Goal: Obtain resource: Download file/media

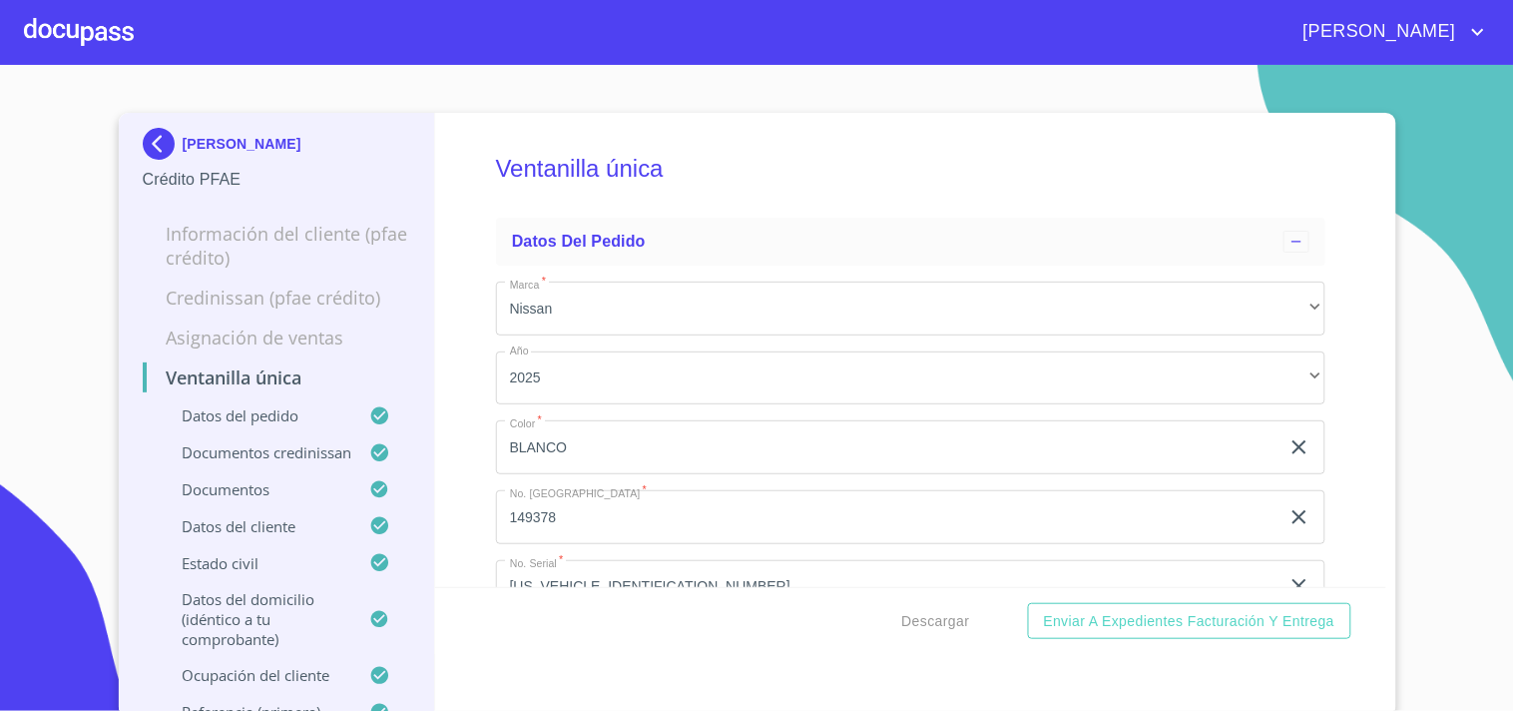
scroll to position [7319, 0]
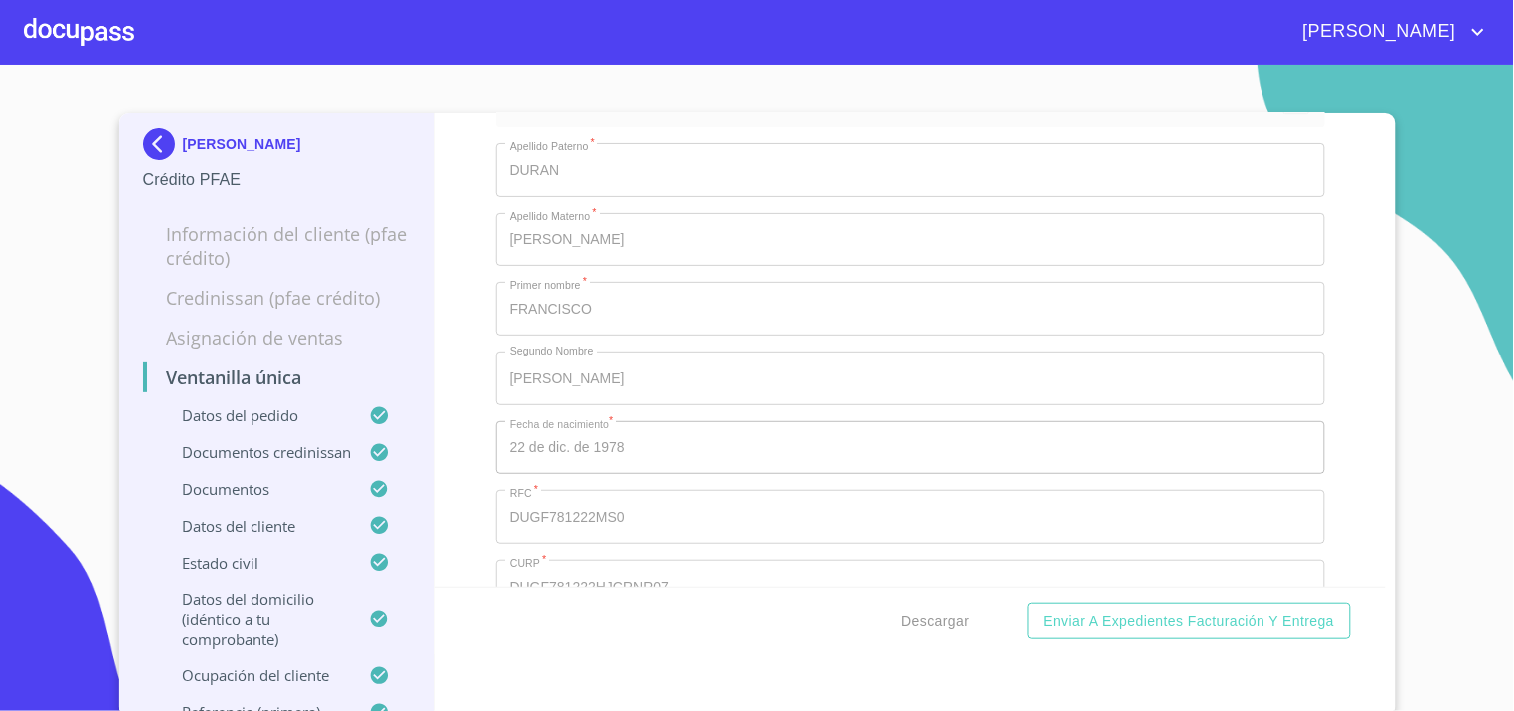
click at [24, 38] on div at bounding box center [79, 32] width 110 height 64
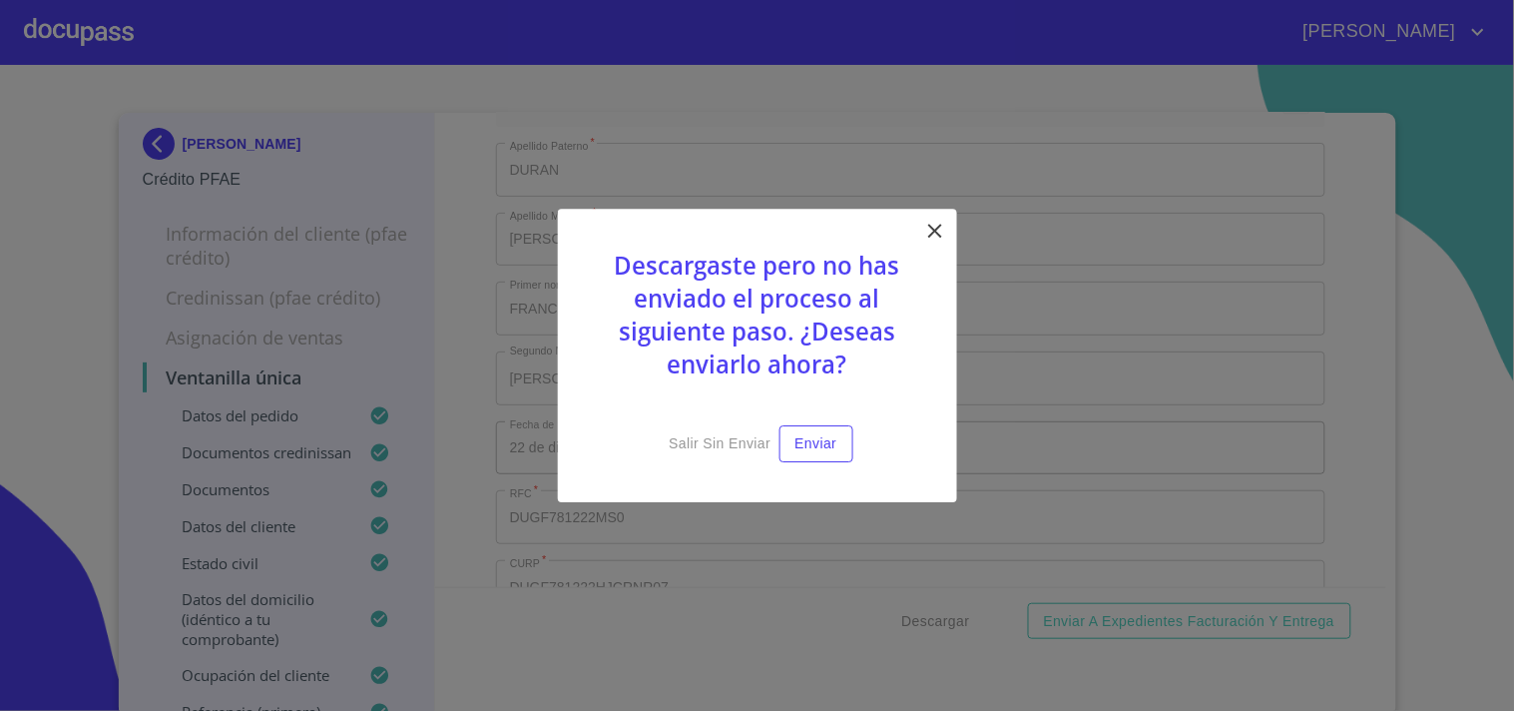
click at [934, 231] on icon at bounding box center [935, 231] width 24 height 24
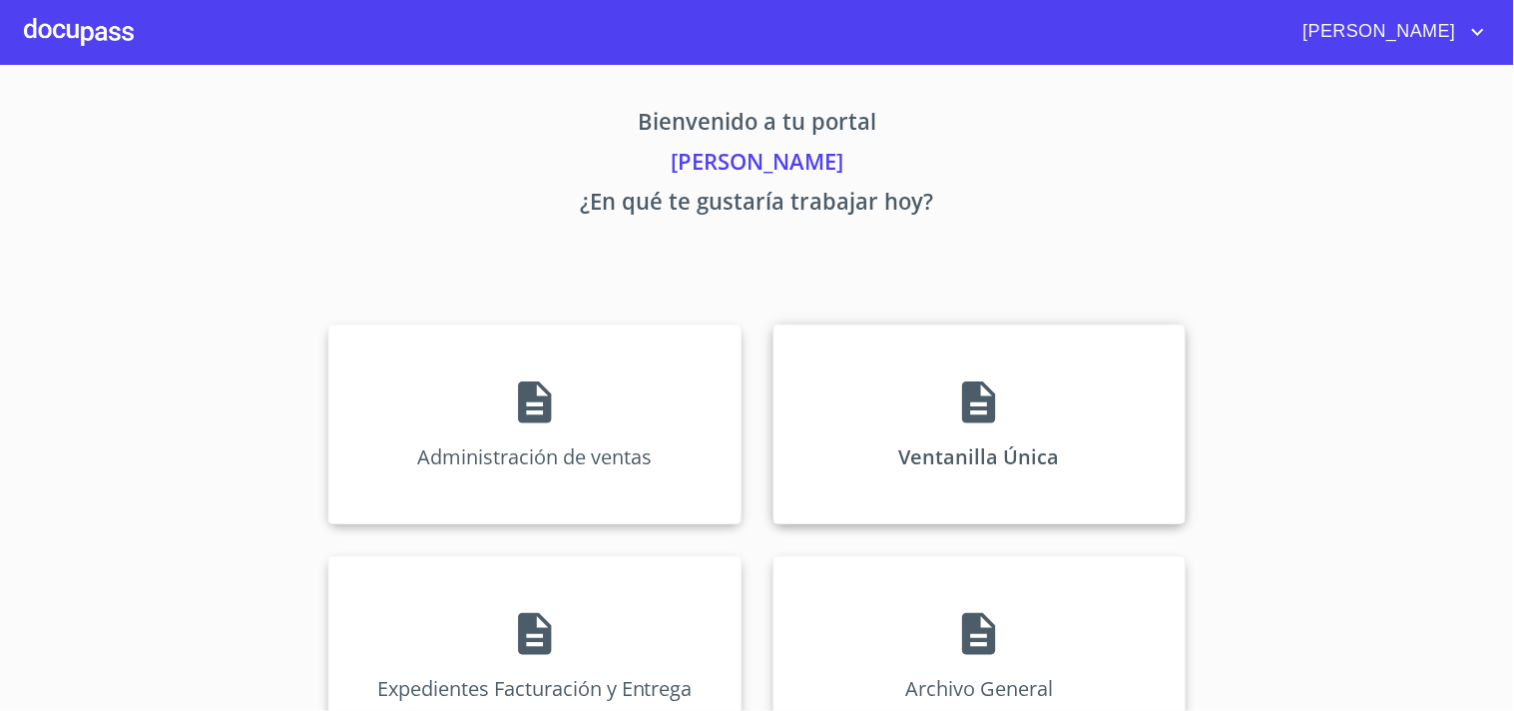
click at [998, 369] on div "Ventanilla Única" at bounding box center [980, 424] width 412 height 200
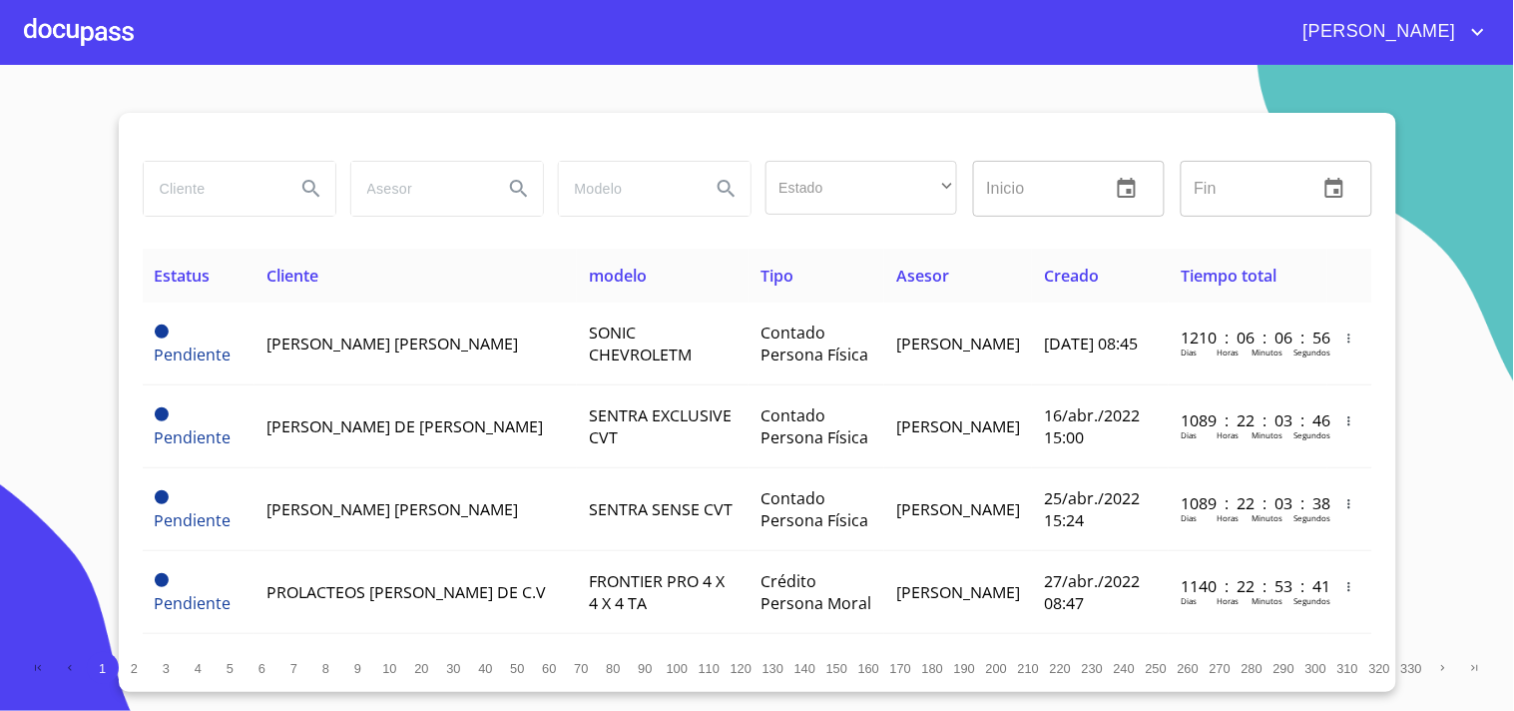
click at [250, 163] on input "search" at bounding box center [212, 189] width 136 height 54
type input "a"
type input "A"
type input "[PERSON_NAME]"
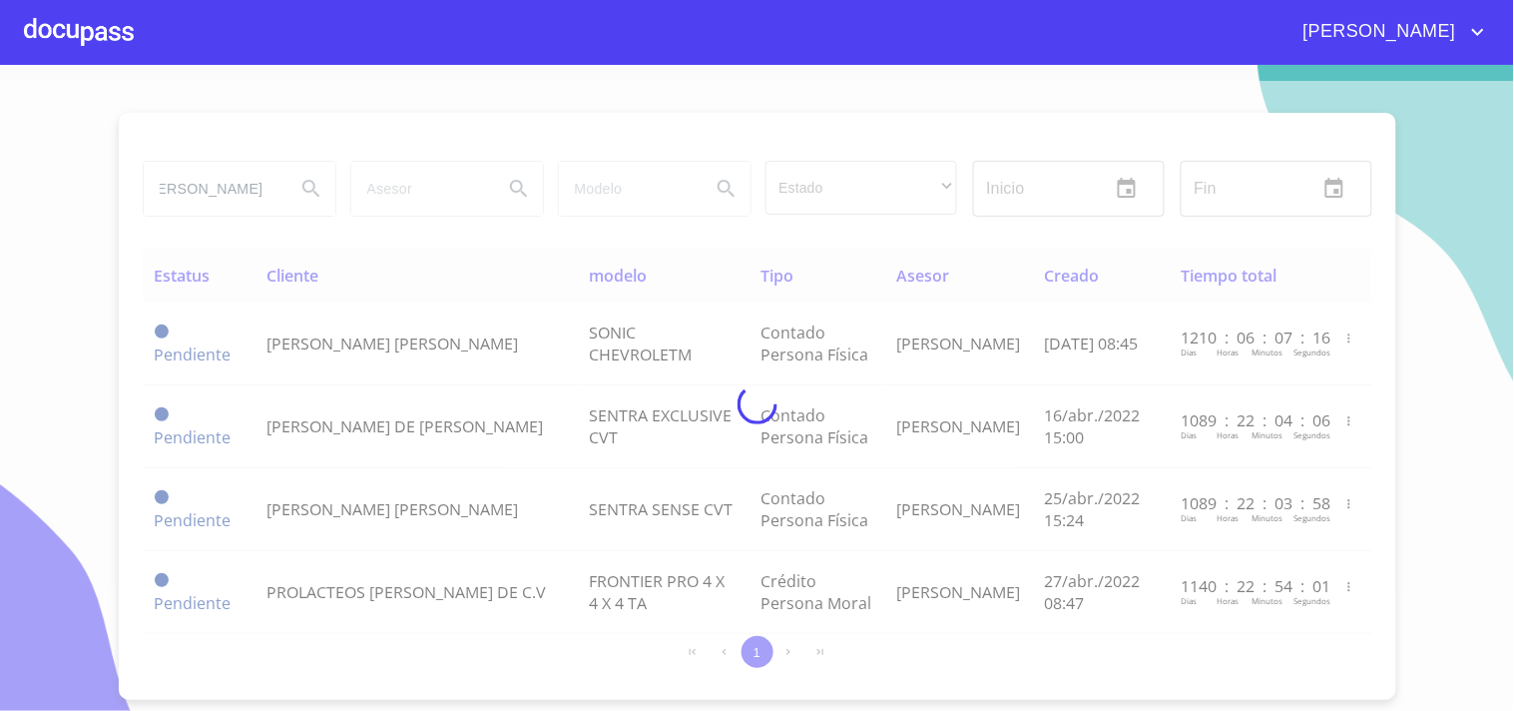
scroll to position [0, 0]
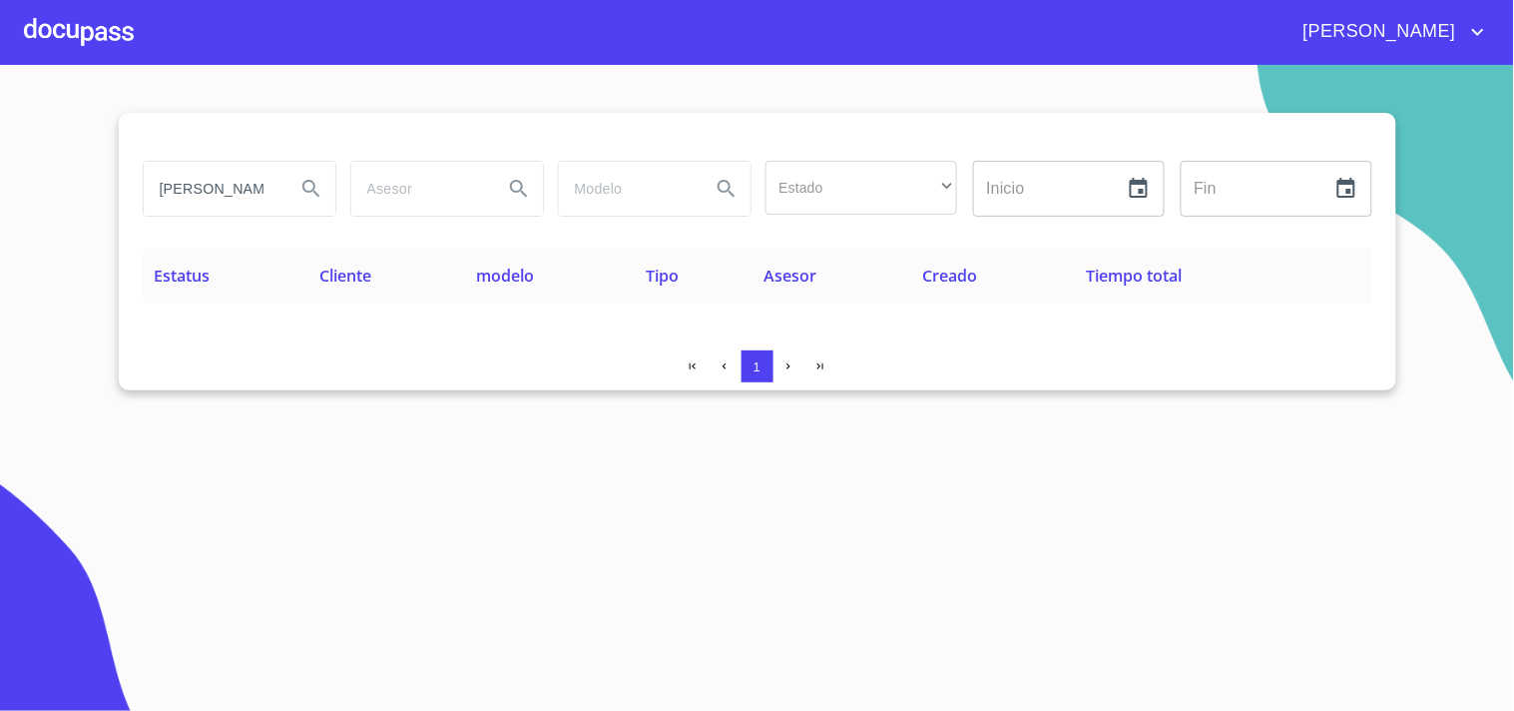
click at [90, 27] on div at bounding box center [79, 32] width 110 height 64
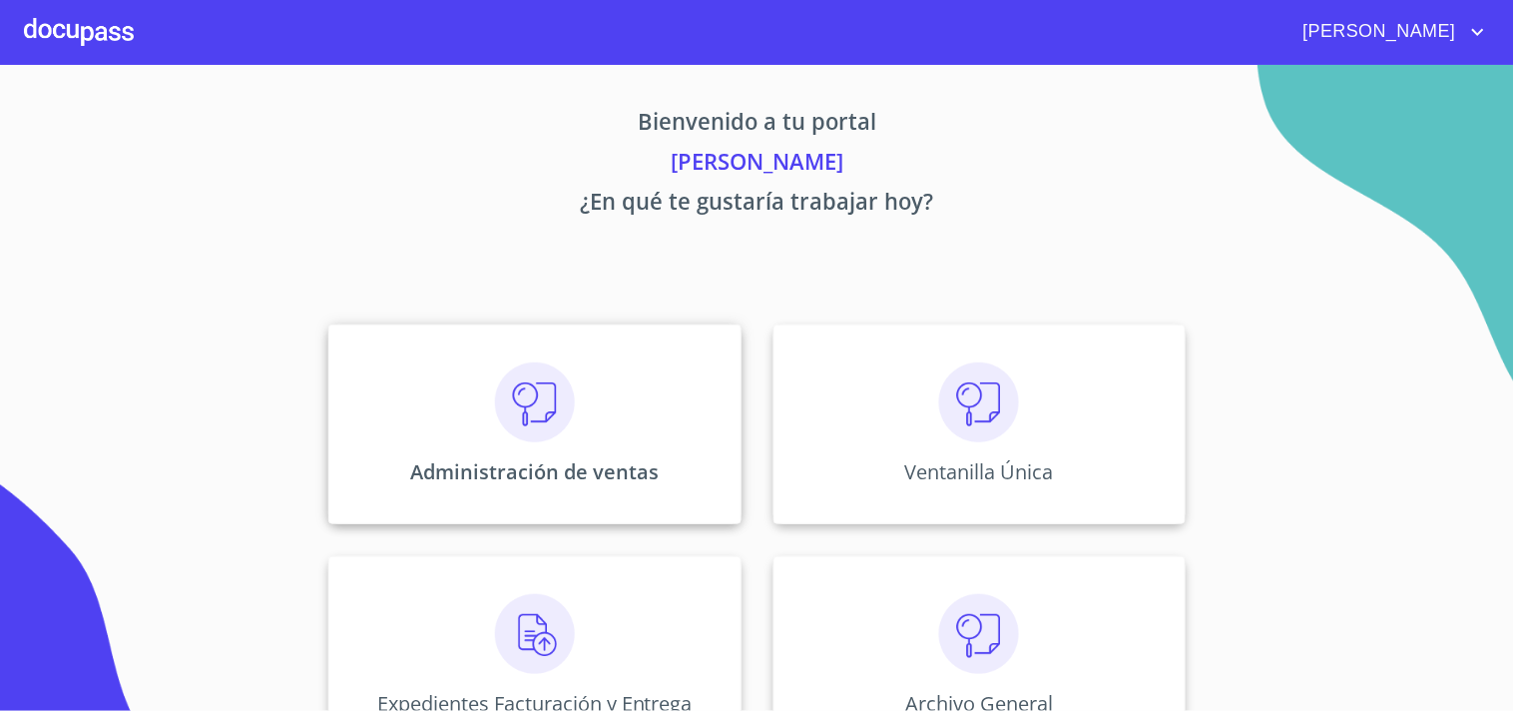
click at [464, 417] on div "Administración de ventas" at bounding box center [534, 424] width 412 height 200
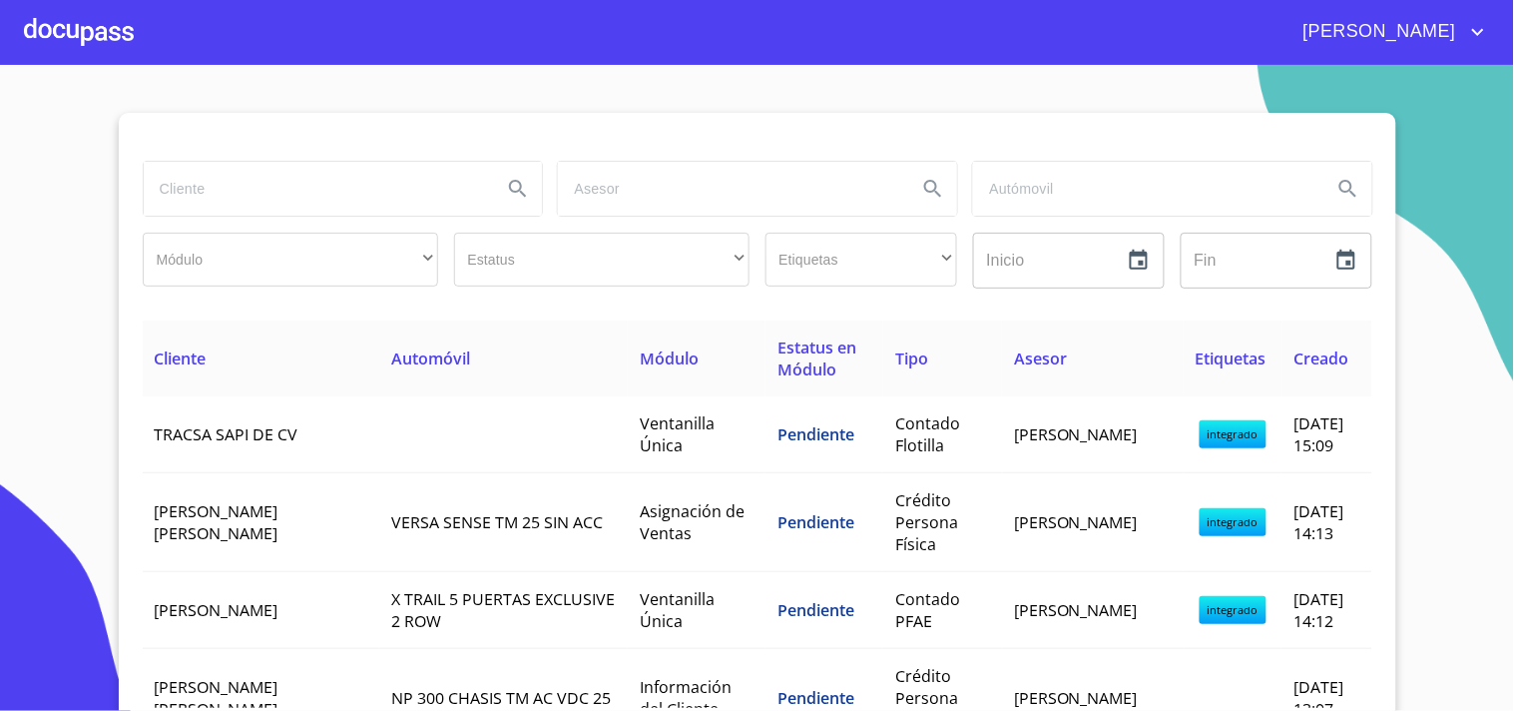
click at [210, 195] on input "search" at bounding box center [315, 189] width 343 height 54
type input "[PERSON_NAME]"
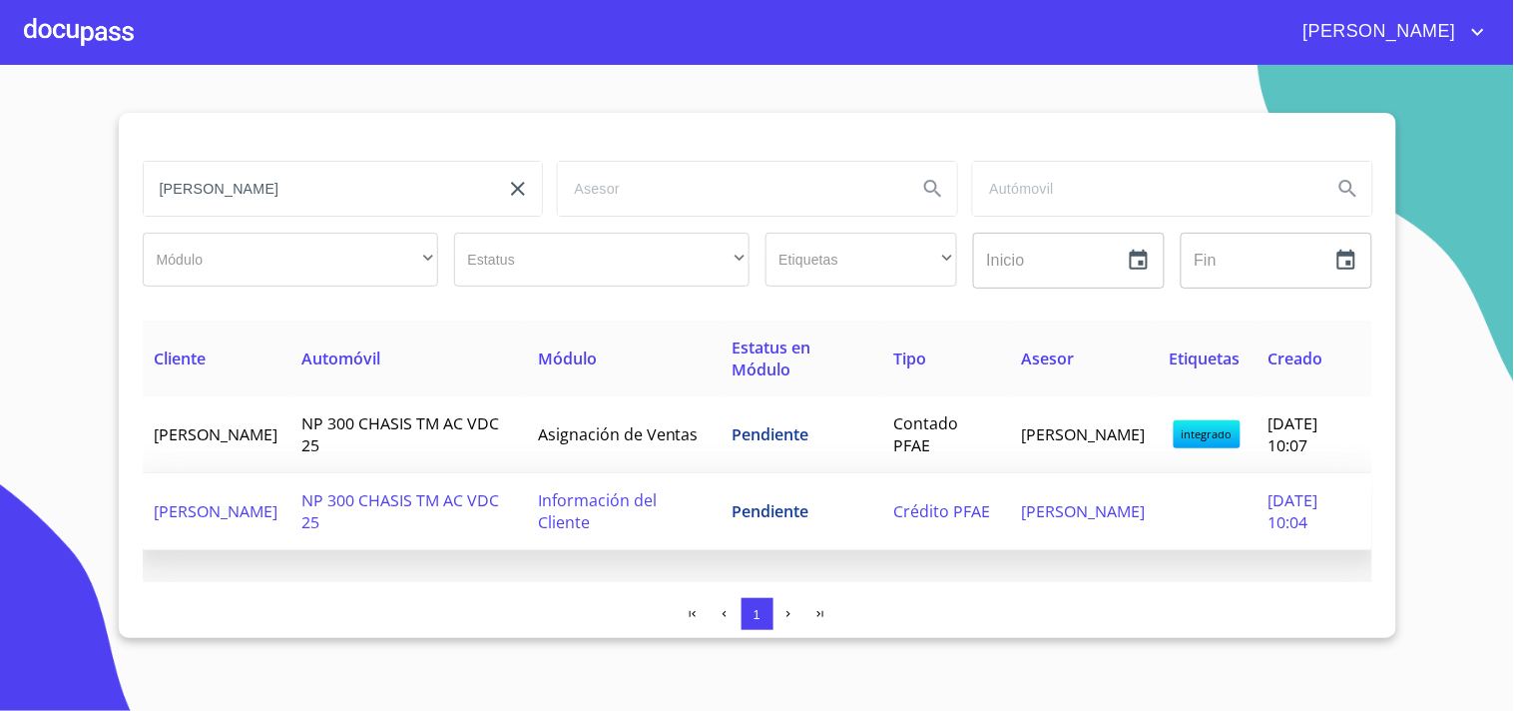
click at [385, 536] on td "NP 300 CHASIS TM AC VDC 25" at bounding box center [408, 511] width 236 height 77
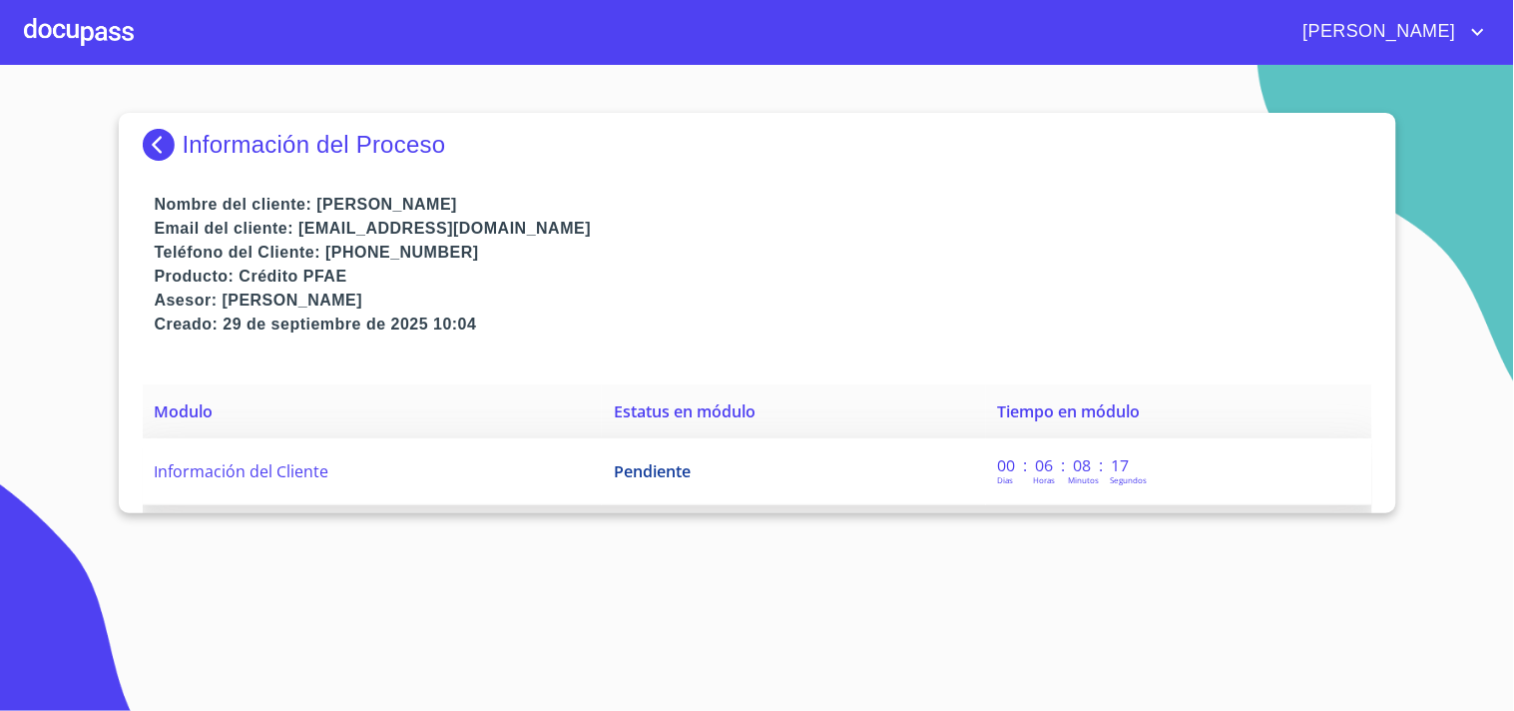
click at [509, 467] on td "Información del Cliente" at bounding box center [373, 471] width 460 height 67
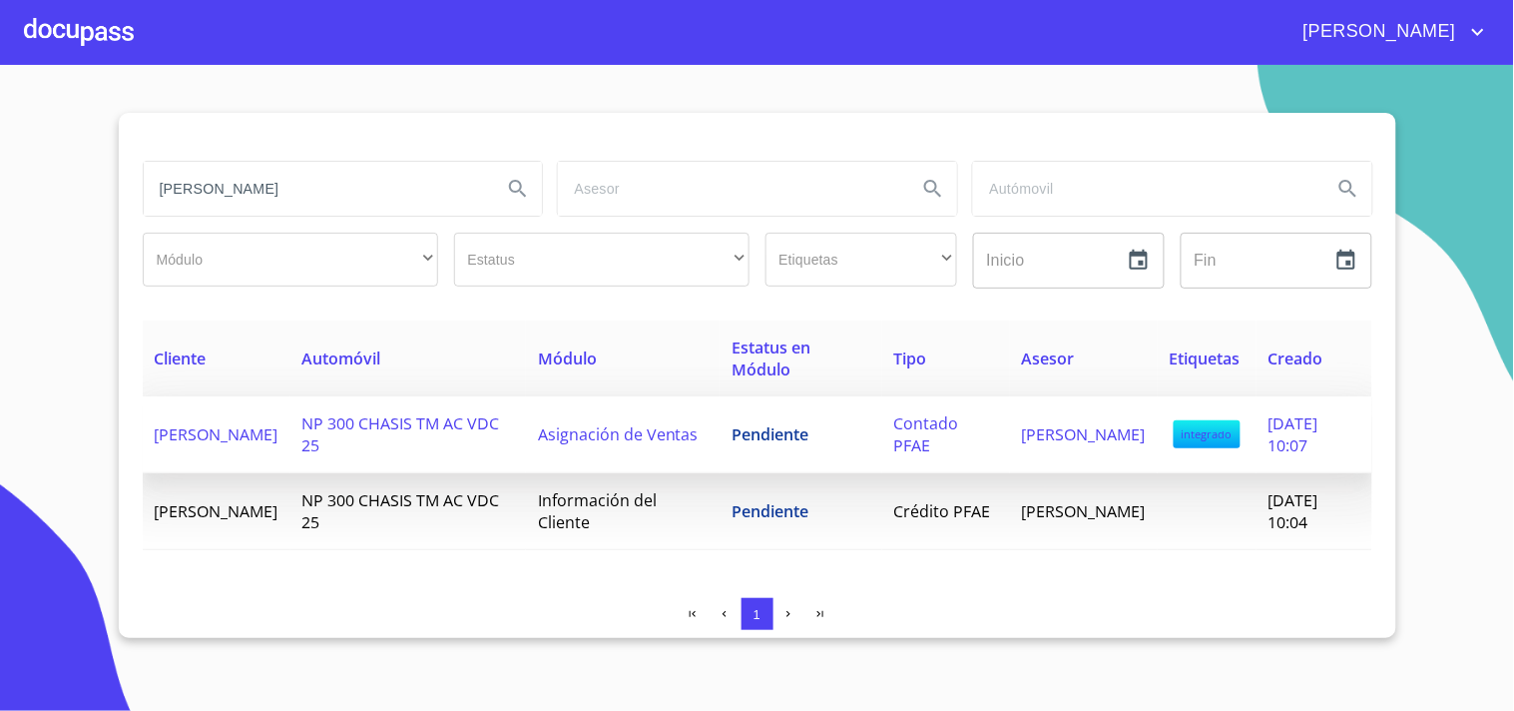
click at [366, 453] on td "NP 300 CHASIS TM AC VDC 25" at bounding box center [408, 434] width 236 height 77
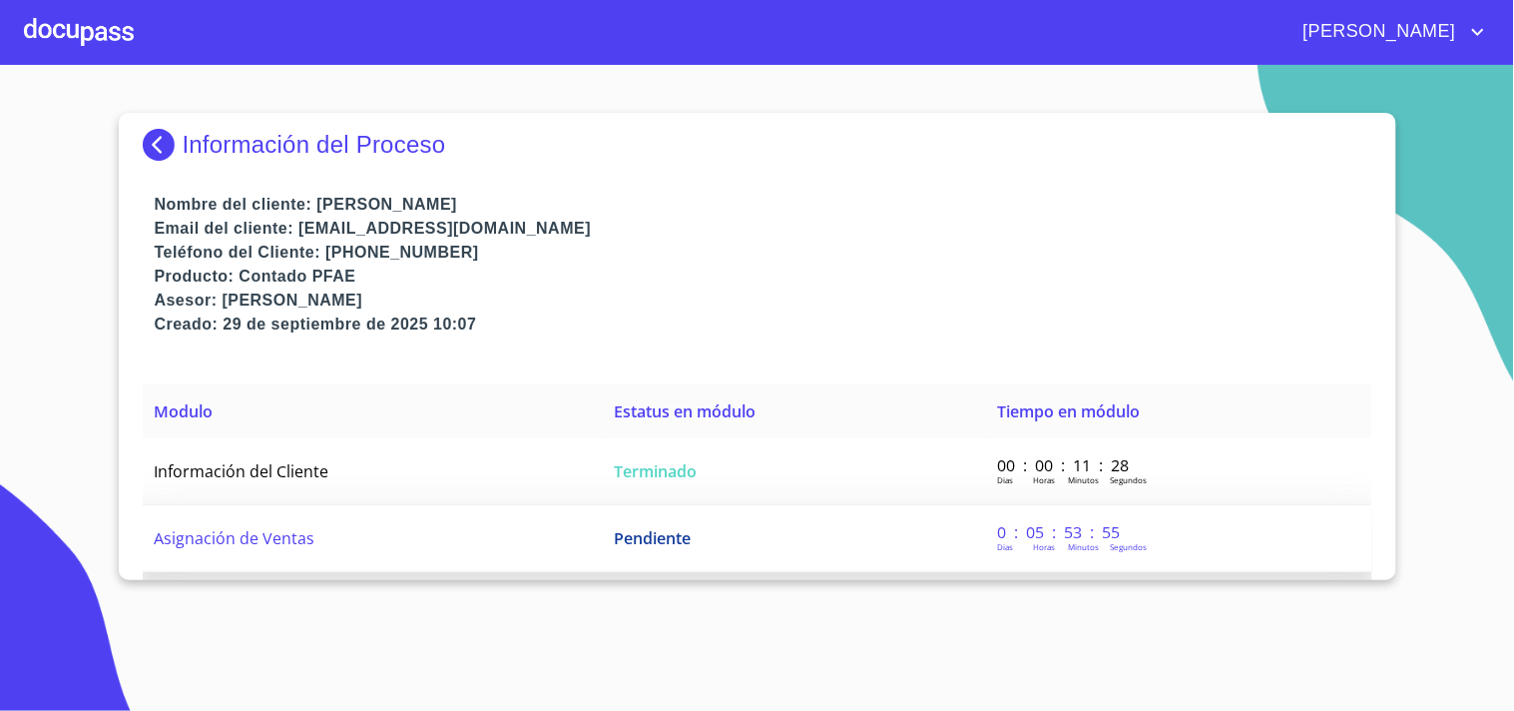
click at [691, 536] on td "Pendiente" at bounding box center [793, 538] width 383 height 67
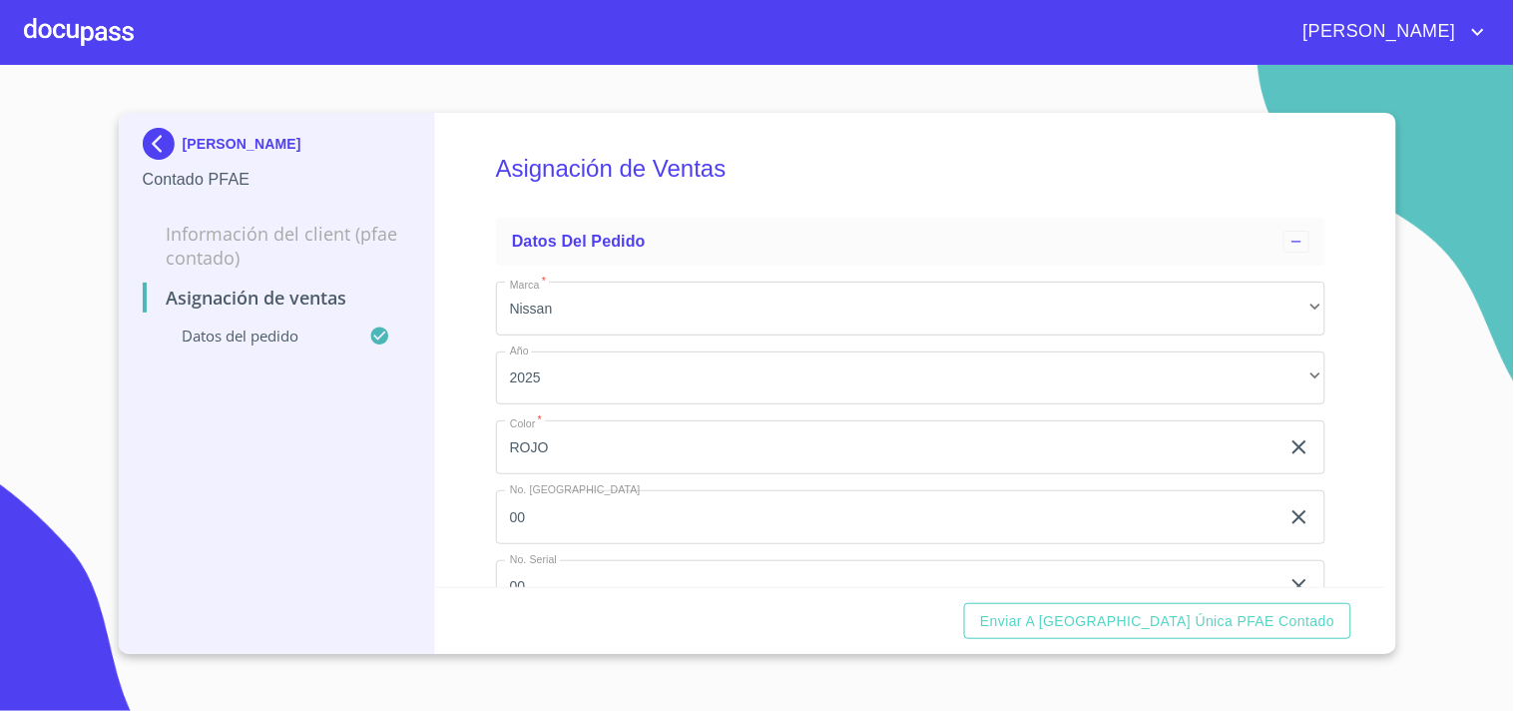
scroll to position [65, 0]
click at [625, 437] on input "00" at bounding box center [888, 452] width 784 height 54
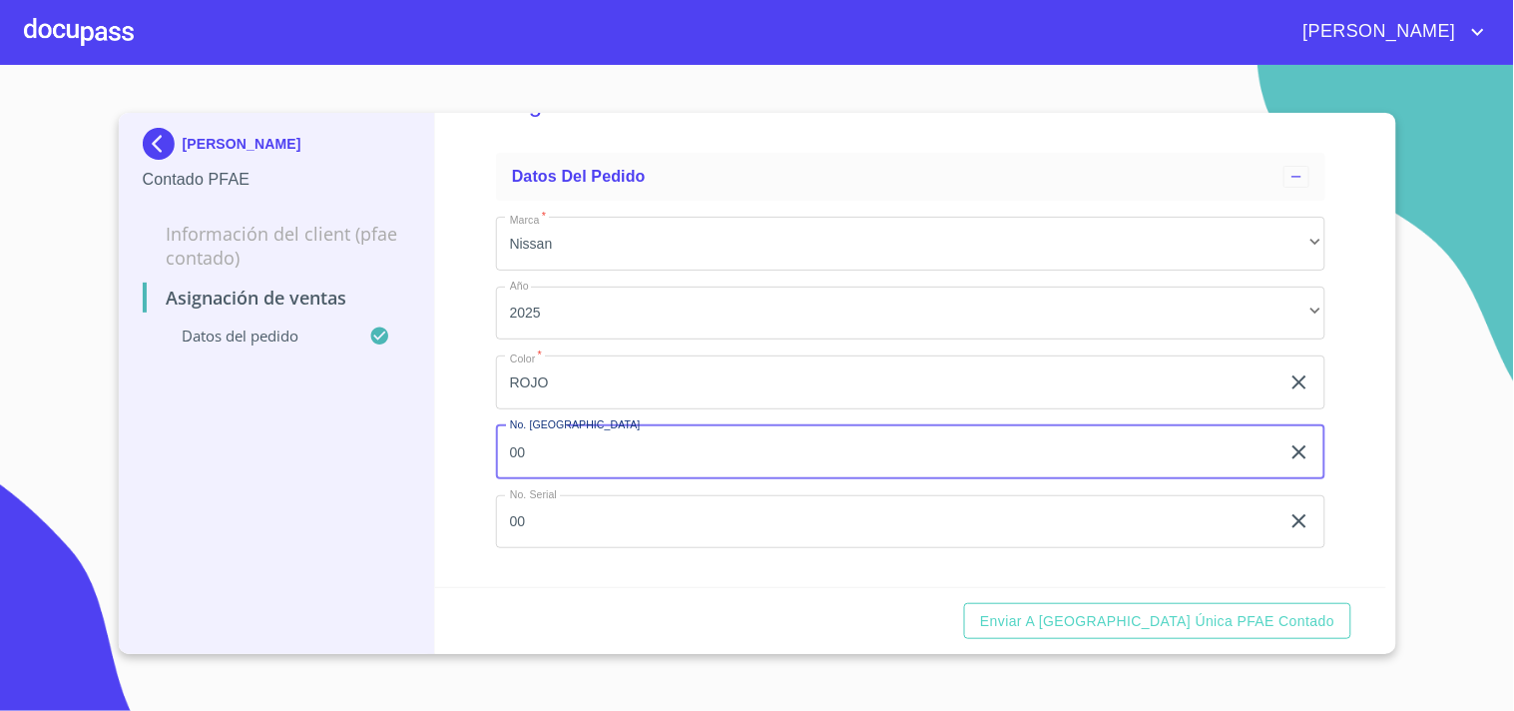
type input "0"
type input "149438"
click at [624, 529] on input "00" at bounding box center [888, 522] width 784 height 54
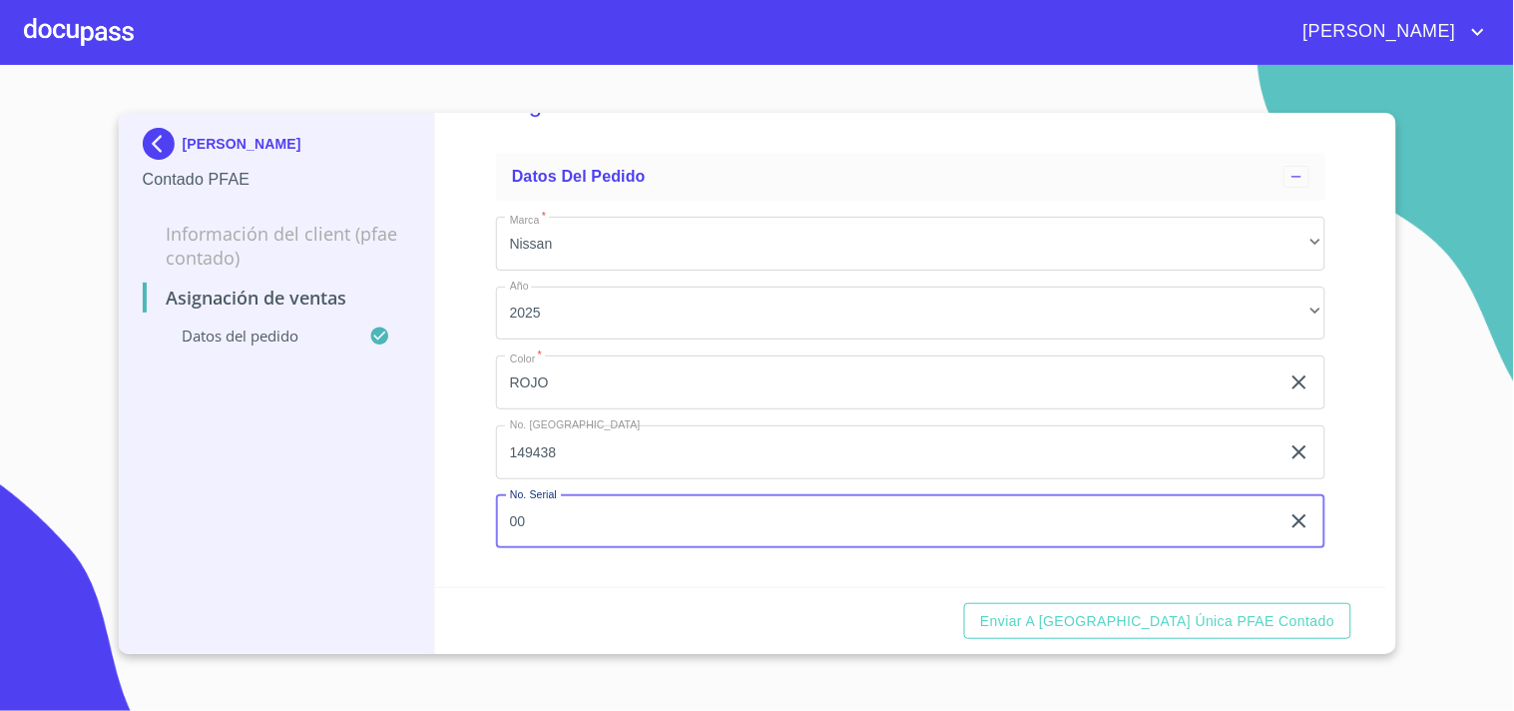
type input "0"
paste input "[US_VEHICLE_IDENTIFICATION_NUMBER]"
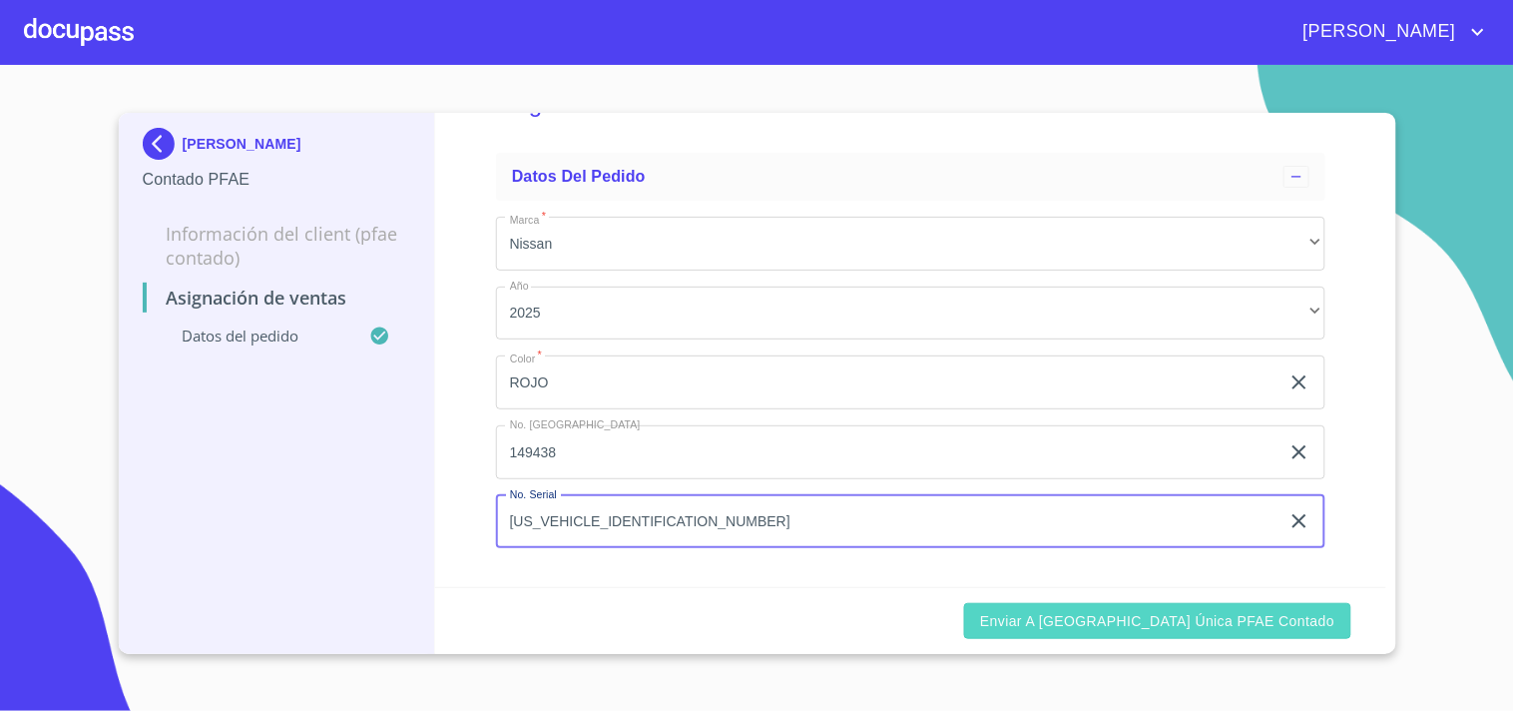
type input "[US_VEHICLE_IDENTIFICATION_NUMBER]"
click at [1248, 606] on button "Enviar a [GEOGRAPHIC_DATA] única PFAE contado" at bounding box center [1157, 621] width 386 height 37
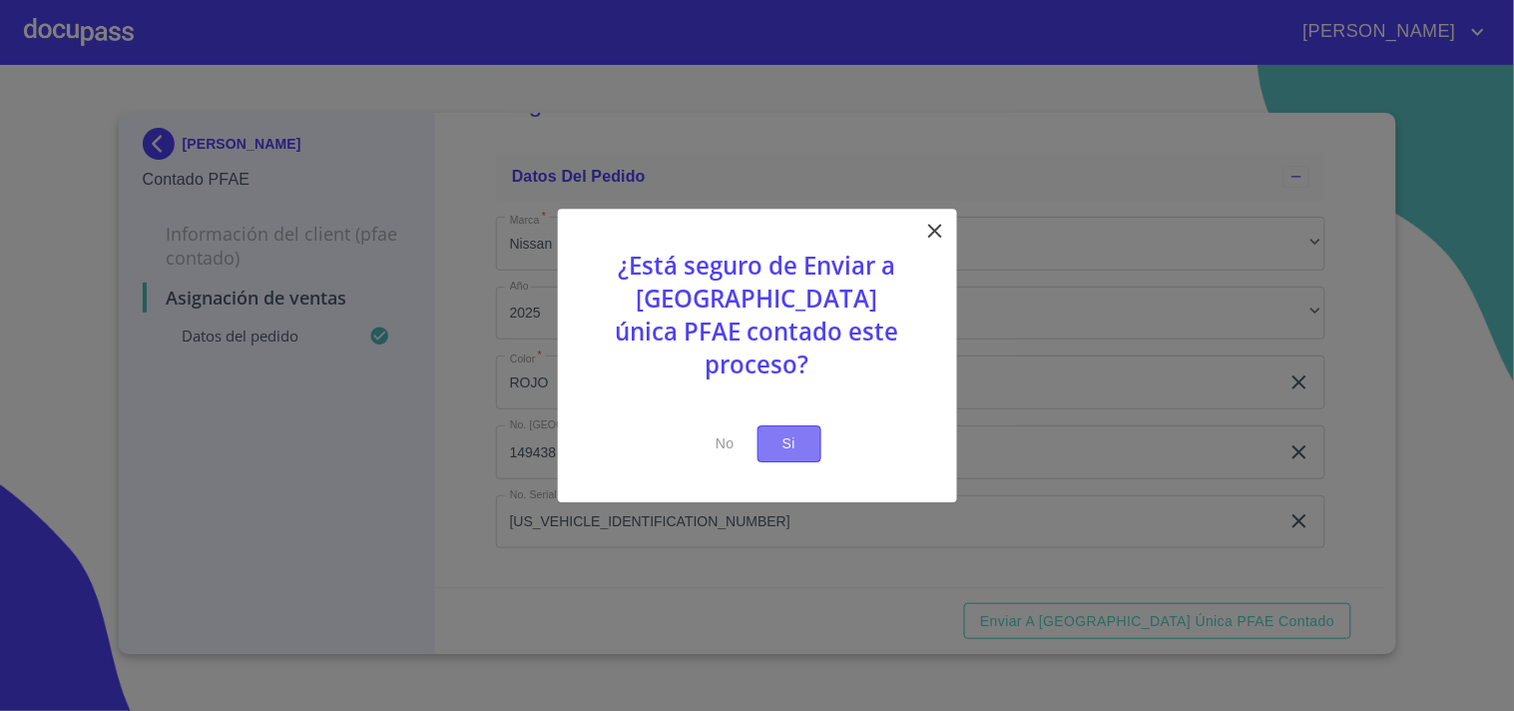
click at [806, 425] on button "Si" at bounding box center [790, 443] width 64 height 37
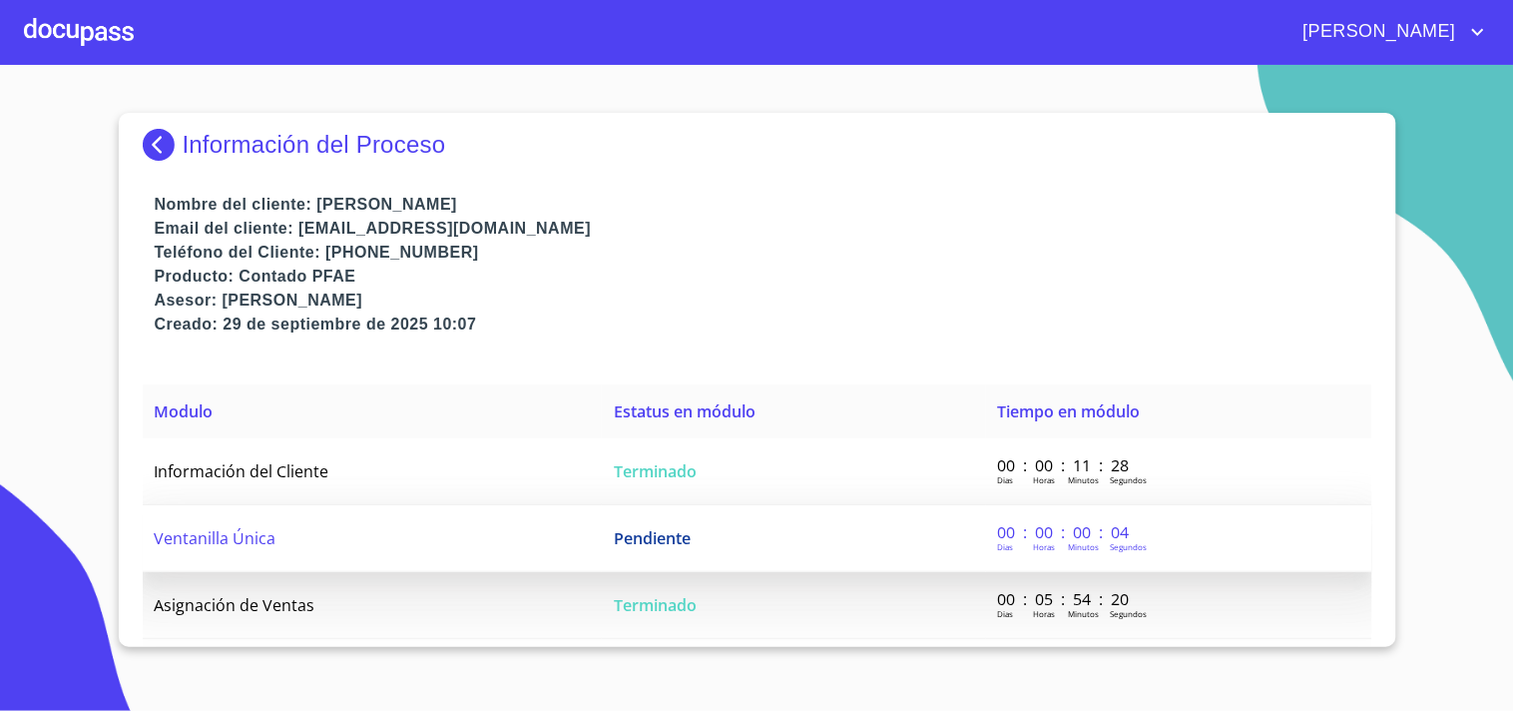
click at [769, 510] on td "Pendiente" at bounding box center [793, 538] width 383 height 67
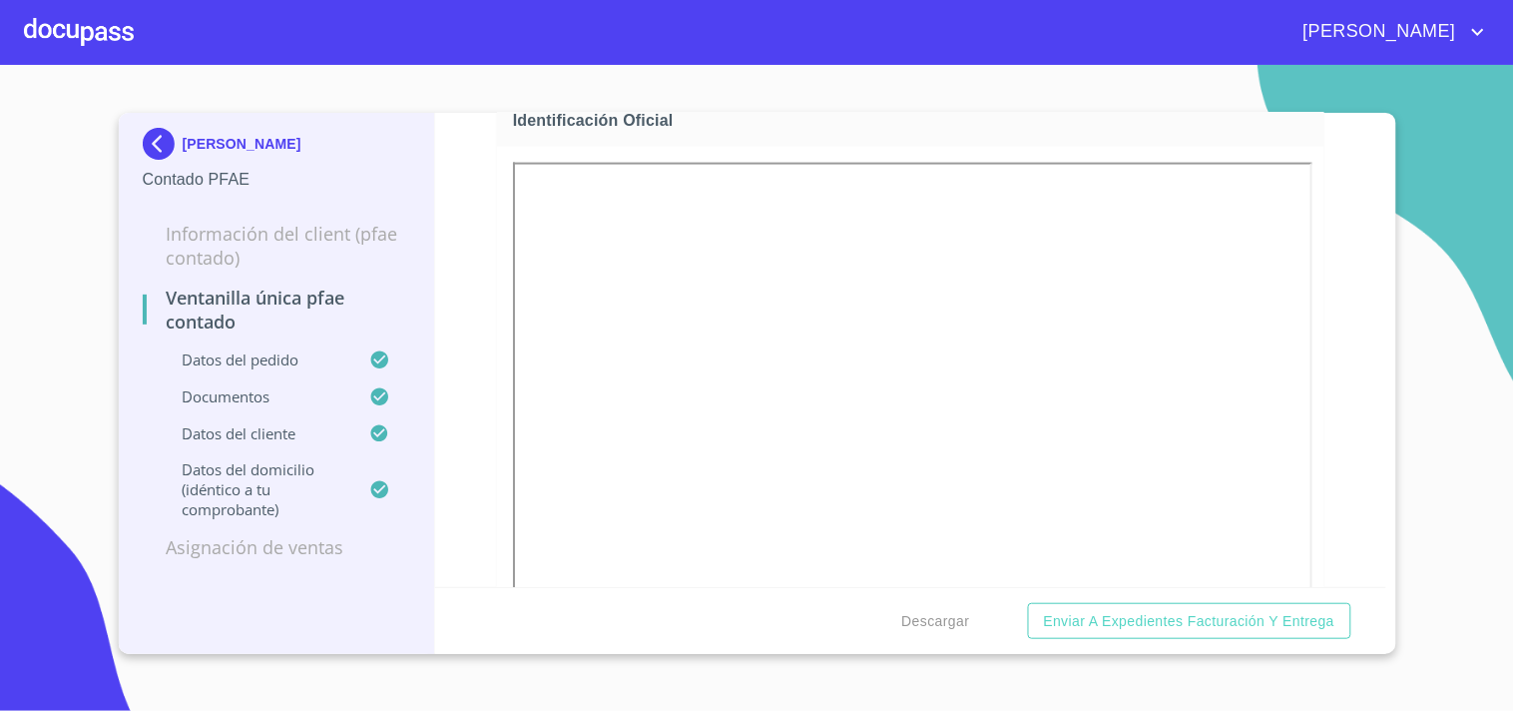
scroll to position [886, 0]
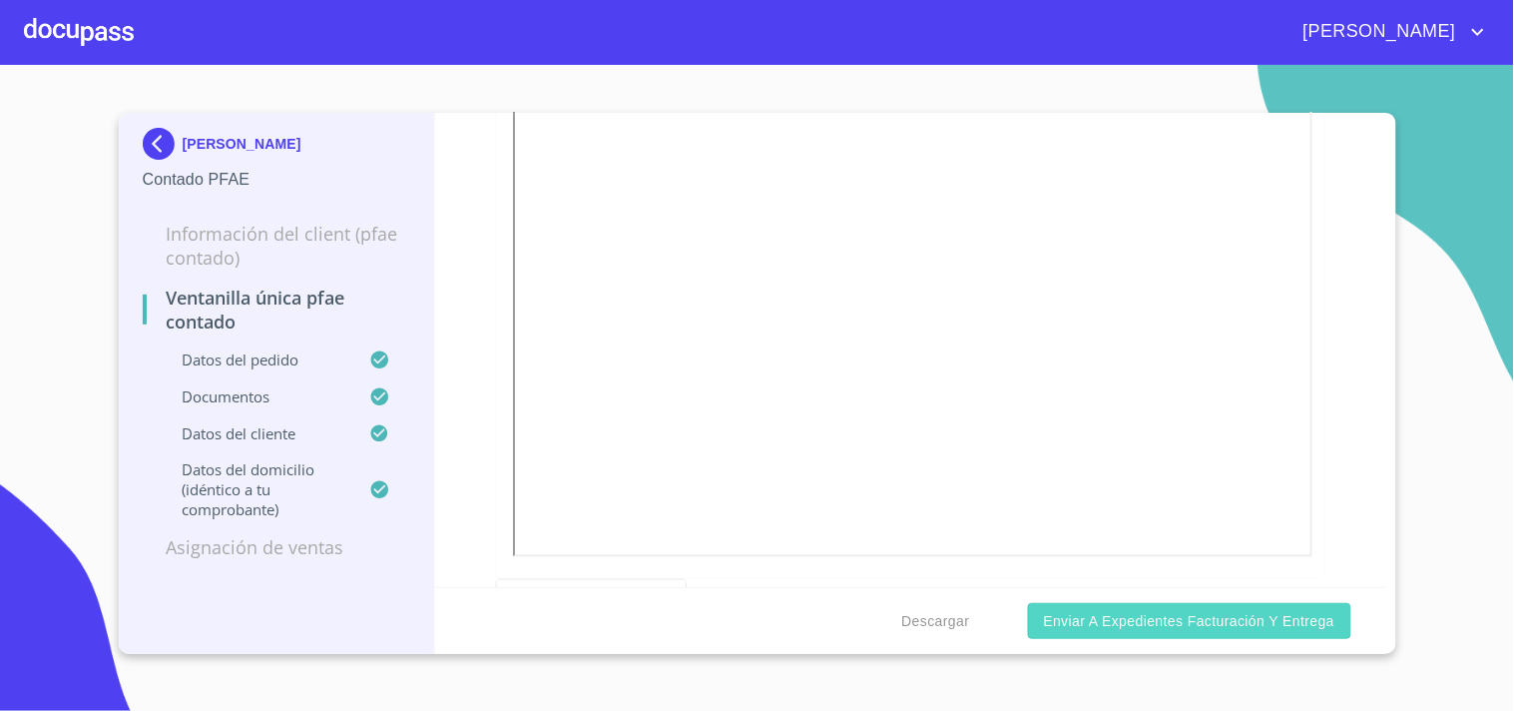
click at [1202, 612] on span "Enviar a Expedientes Facturación y Entrega" at bounding box center [1189, 621] width 291 height 25
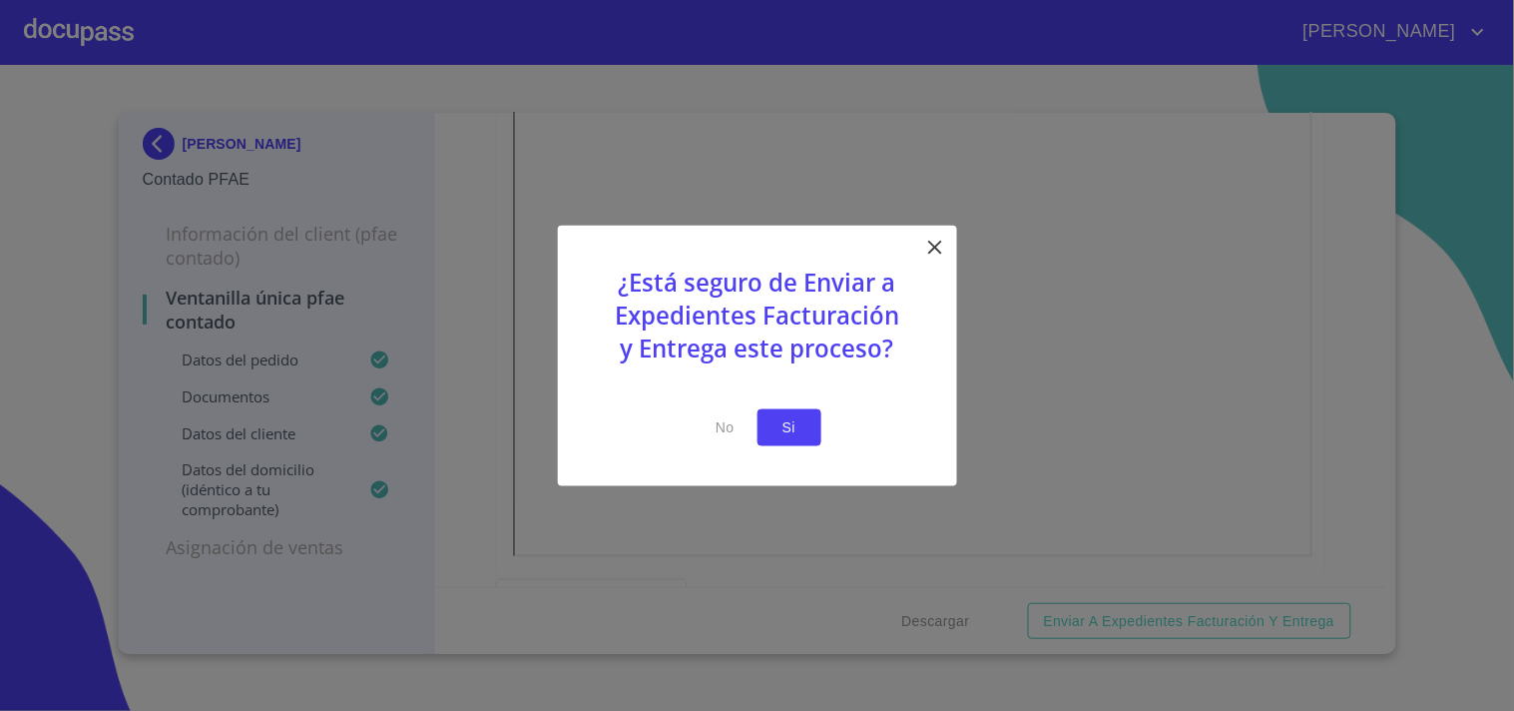
click at [781, 431] on span "Si" at bounding box center [790, 427] width 32 height 25
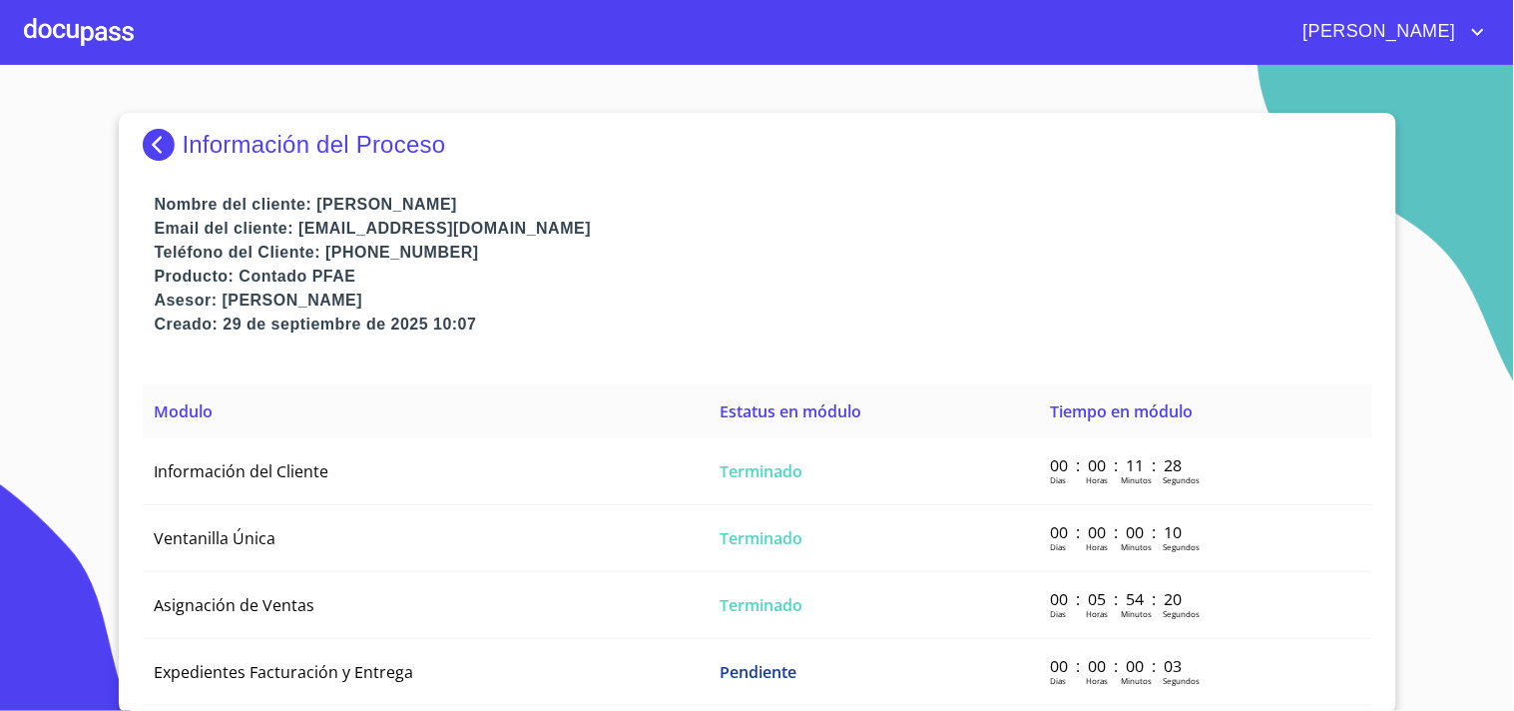
click at [125, 42] on div at bounding box center [79, 32] width 110 height 64
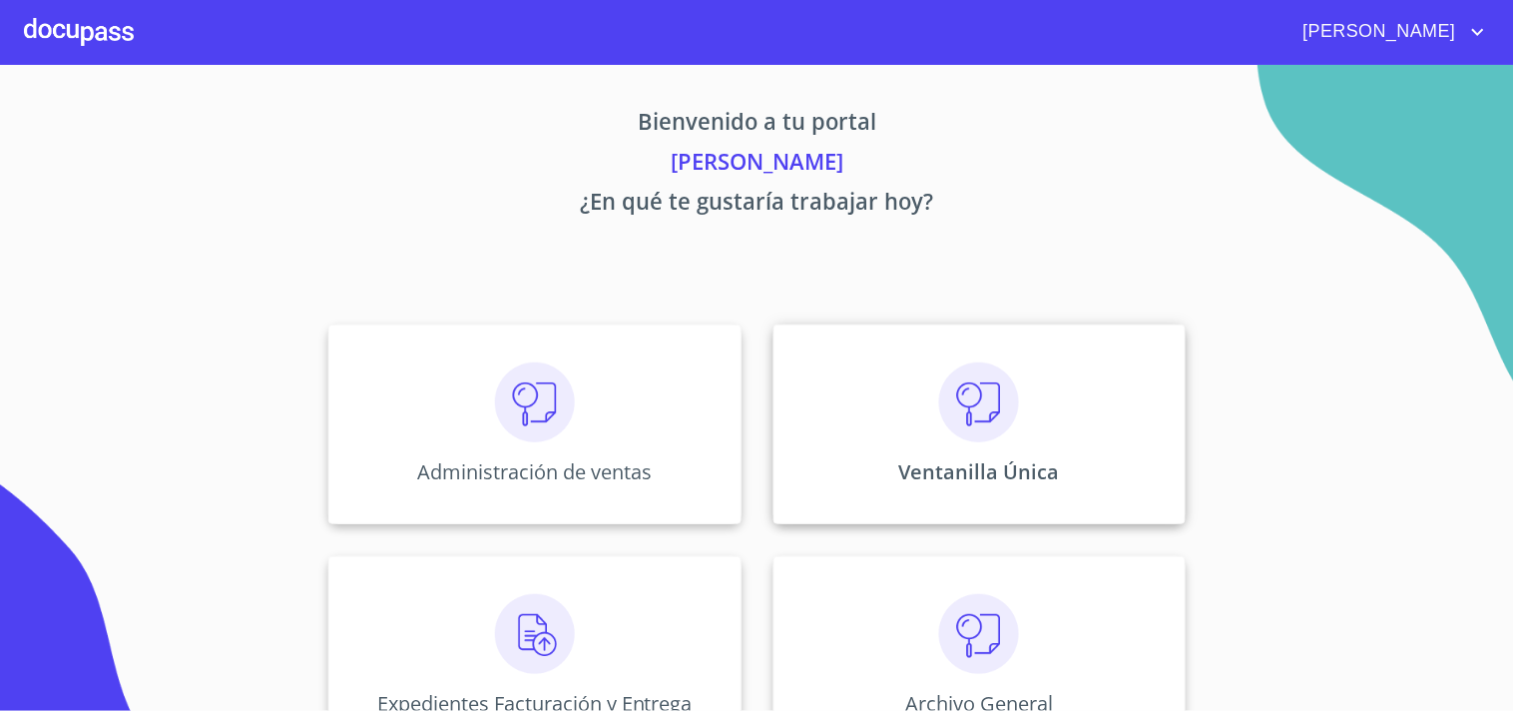
click at [1079, 442] on div "Ventanilla Única" at bounding box center [980, 424] width 412 height 200
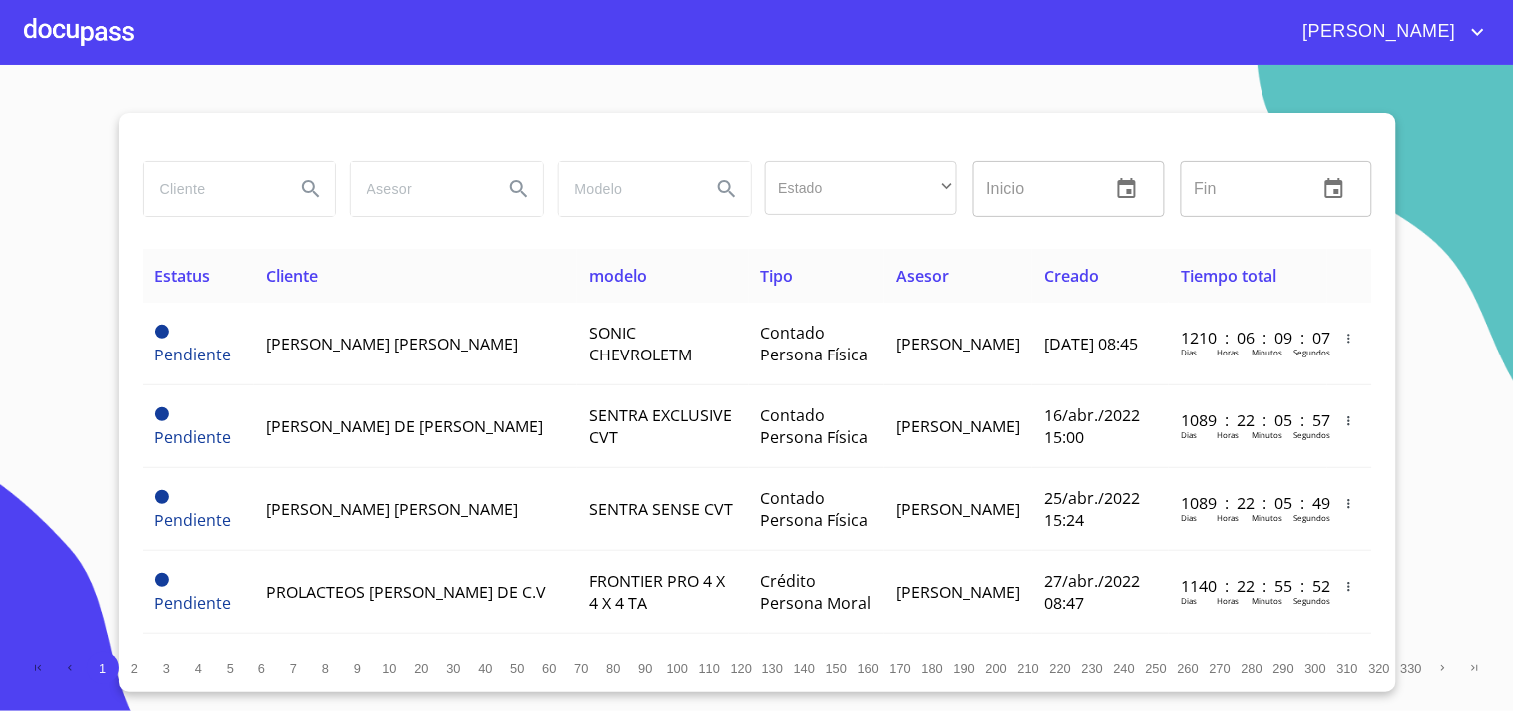
click at [221, 186] on input "search" at bounding box center [212, 189] width 136 height 54
type input "[PERSON_NAME]"
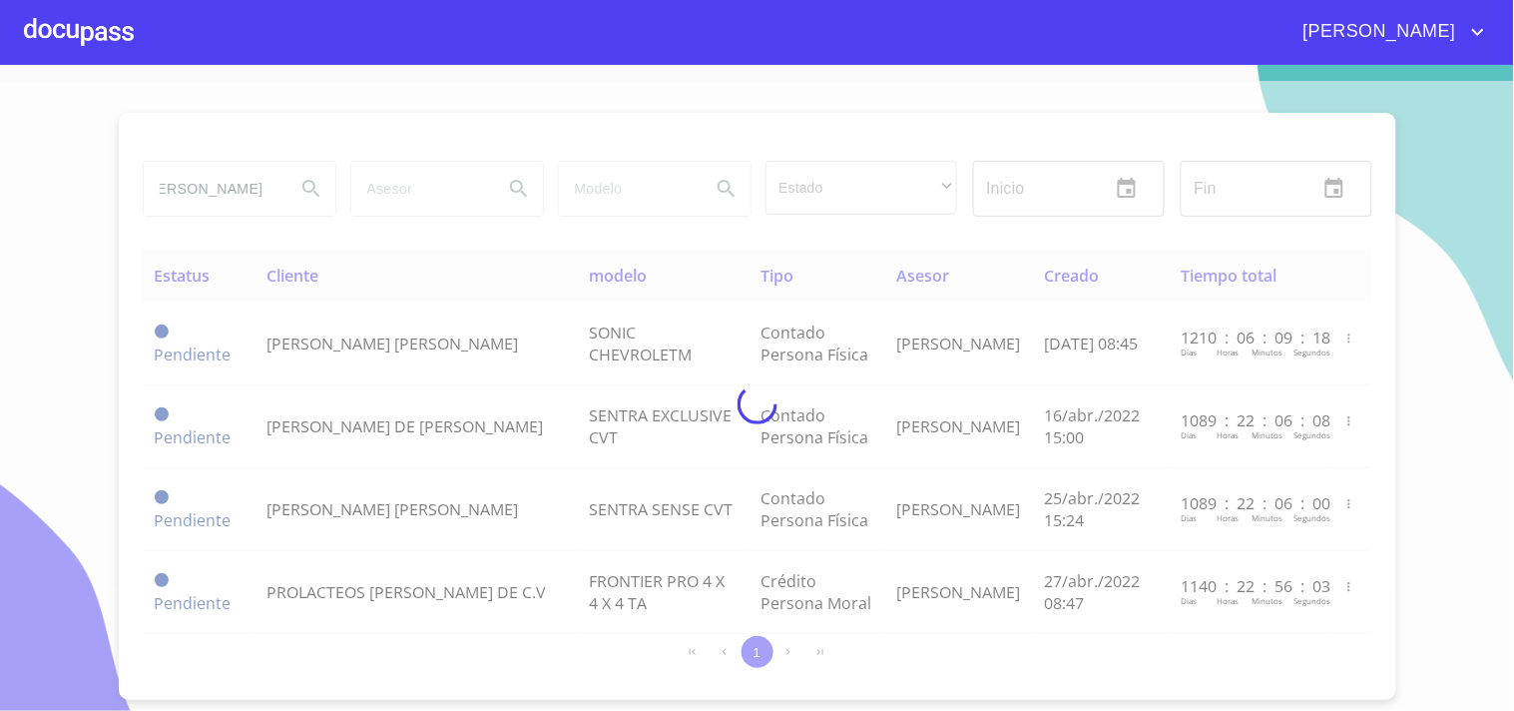
scroll to position [0, 0]
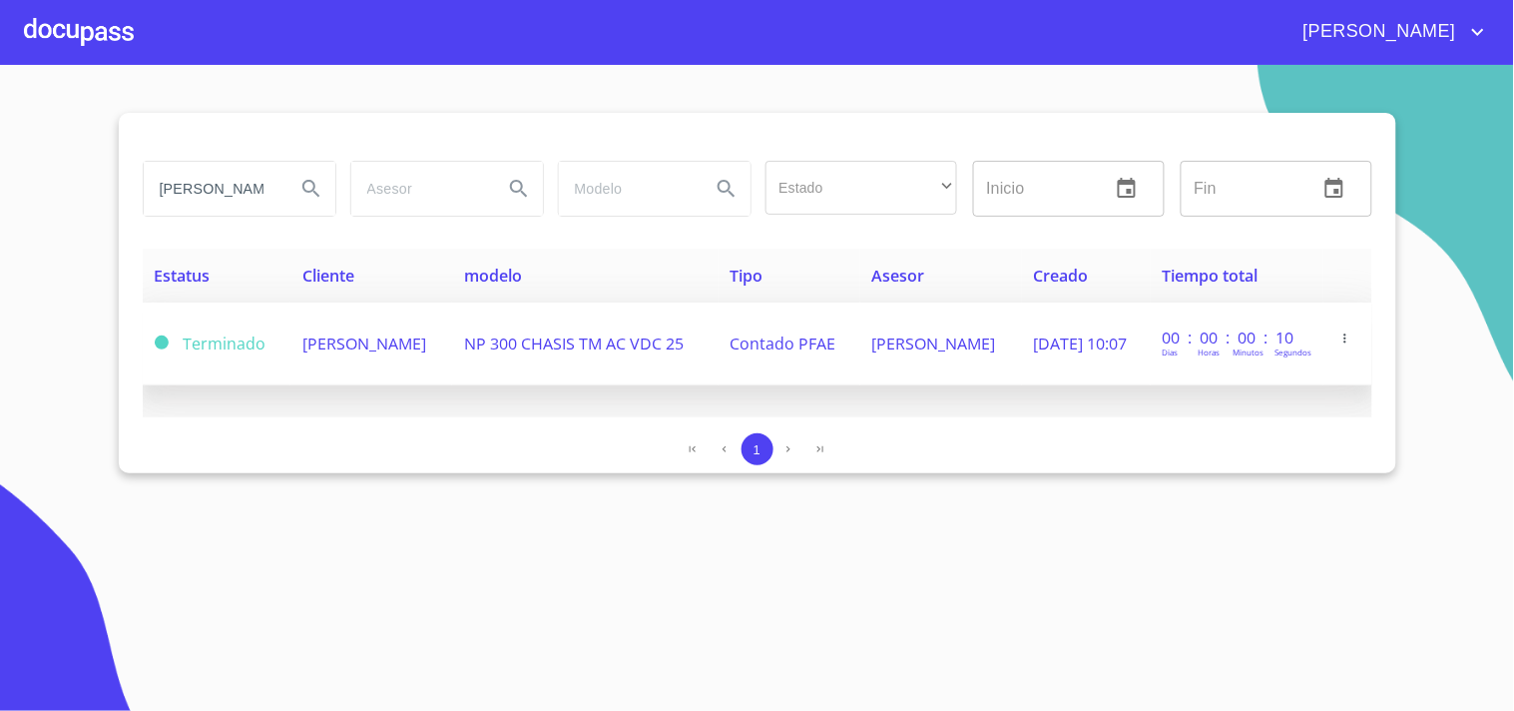
click at [525, 354] on span "NP 300 CHASIS TM AC VDC 25" at bounding box center [574, 343] width 220 height 22
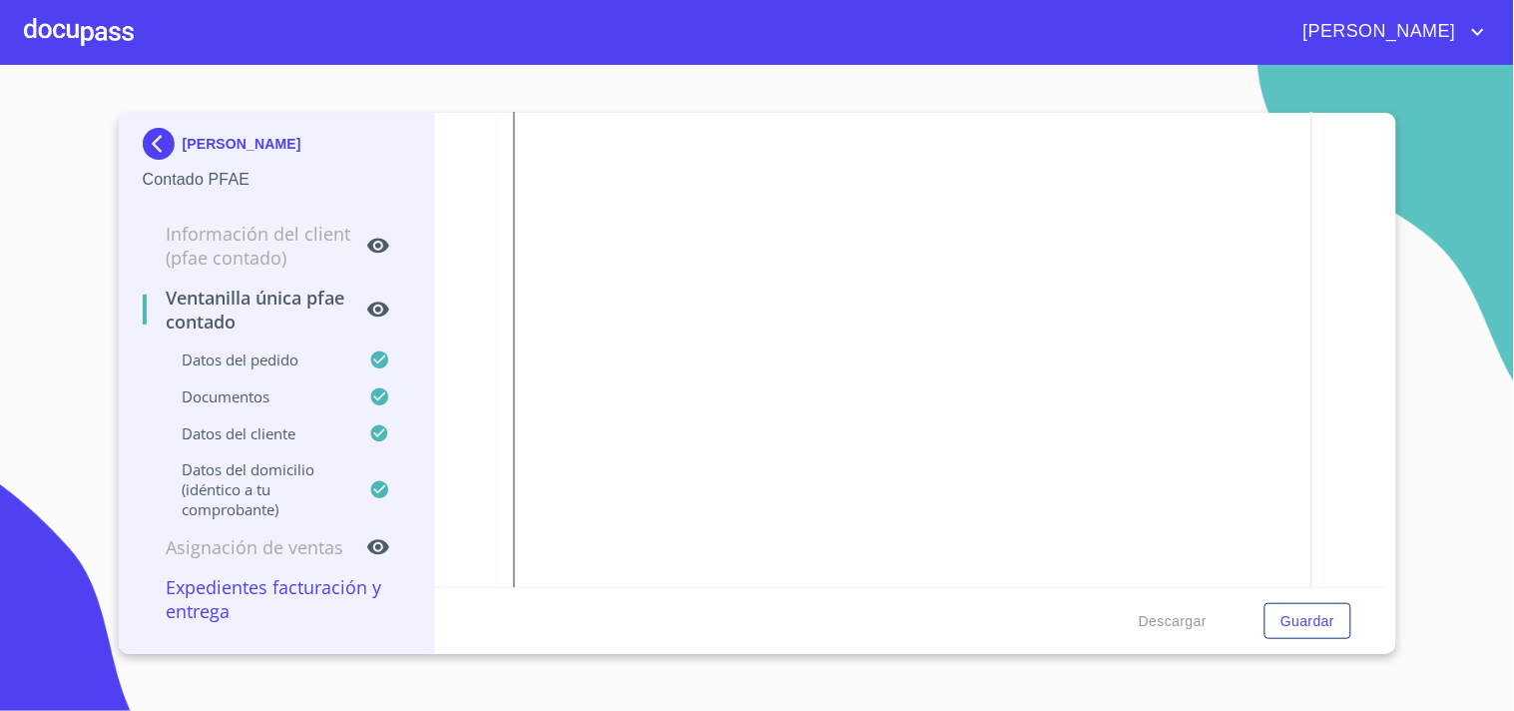
scroll to position [2550, 0]
click at [1182, 610] on span "Descargar" at bounding box center [1173, 621] width 68 height 25
click at [102, 20] on div at bounding box center [79, 32] width 110 height 64
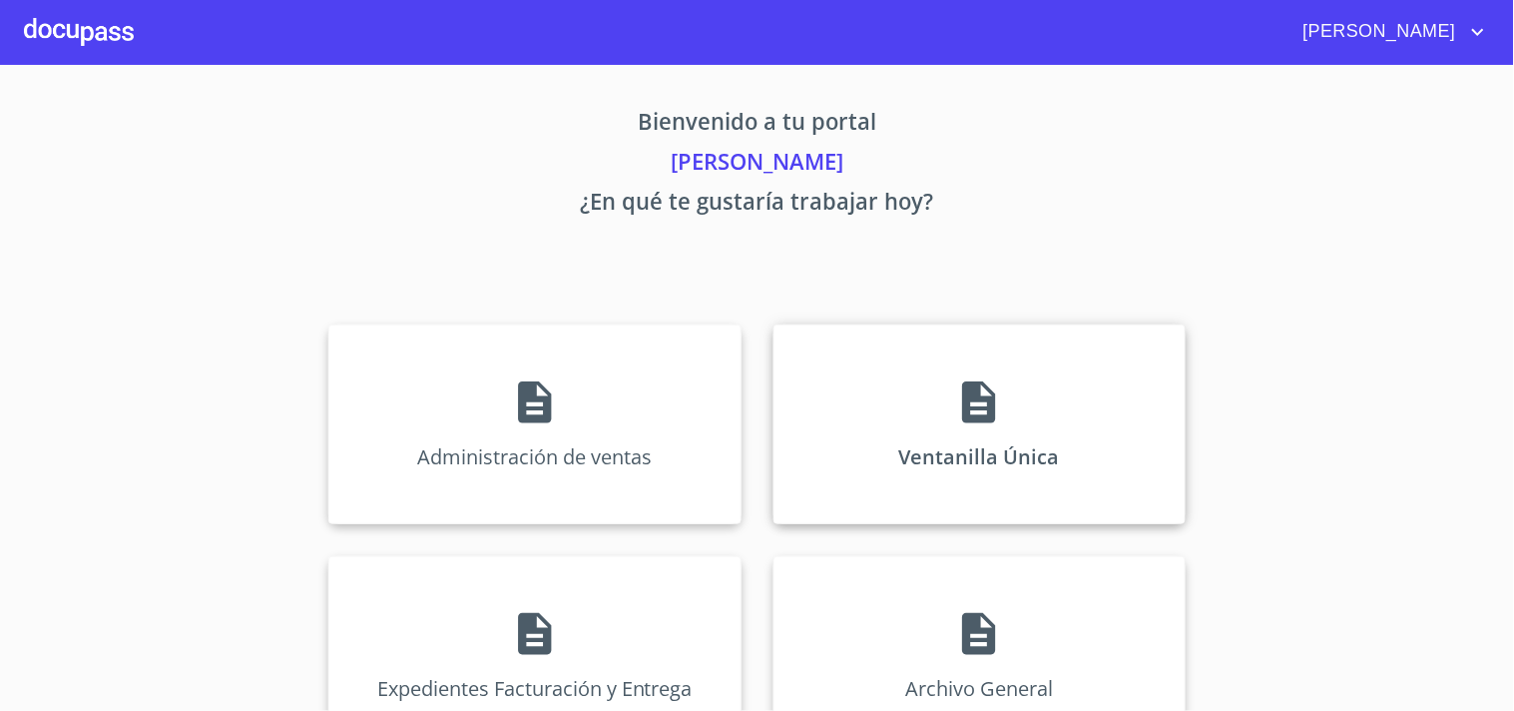
click at [973, 351] on div "Ventanilla Única" at bounding box center [980, 424] width 412 height 200
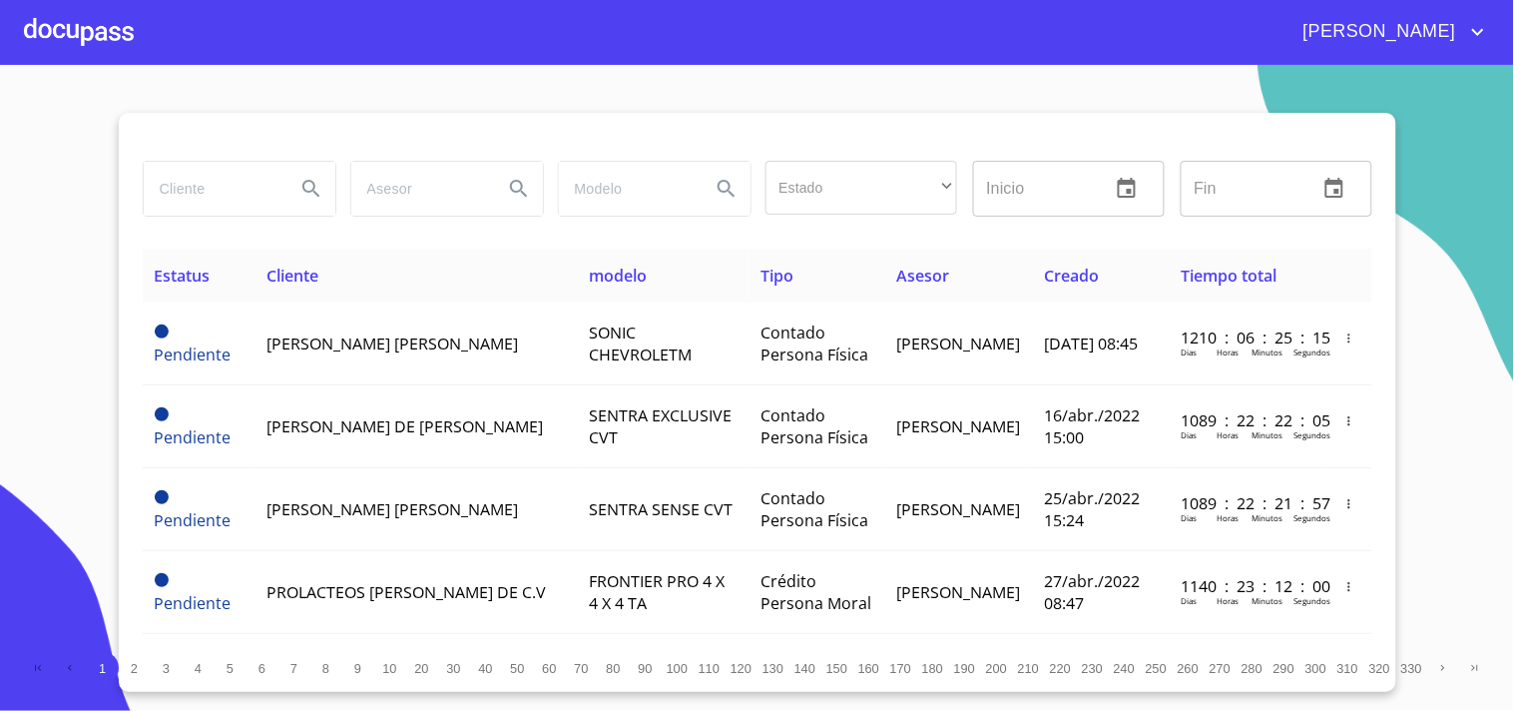
click at [244, 205] on input "search" at bounding box center [212, 189] width 136 height 54
type input "[PERSON_NAME]"
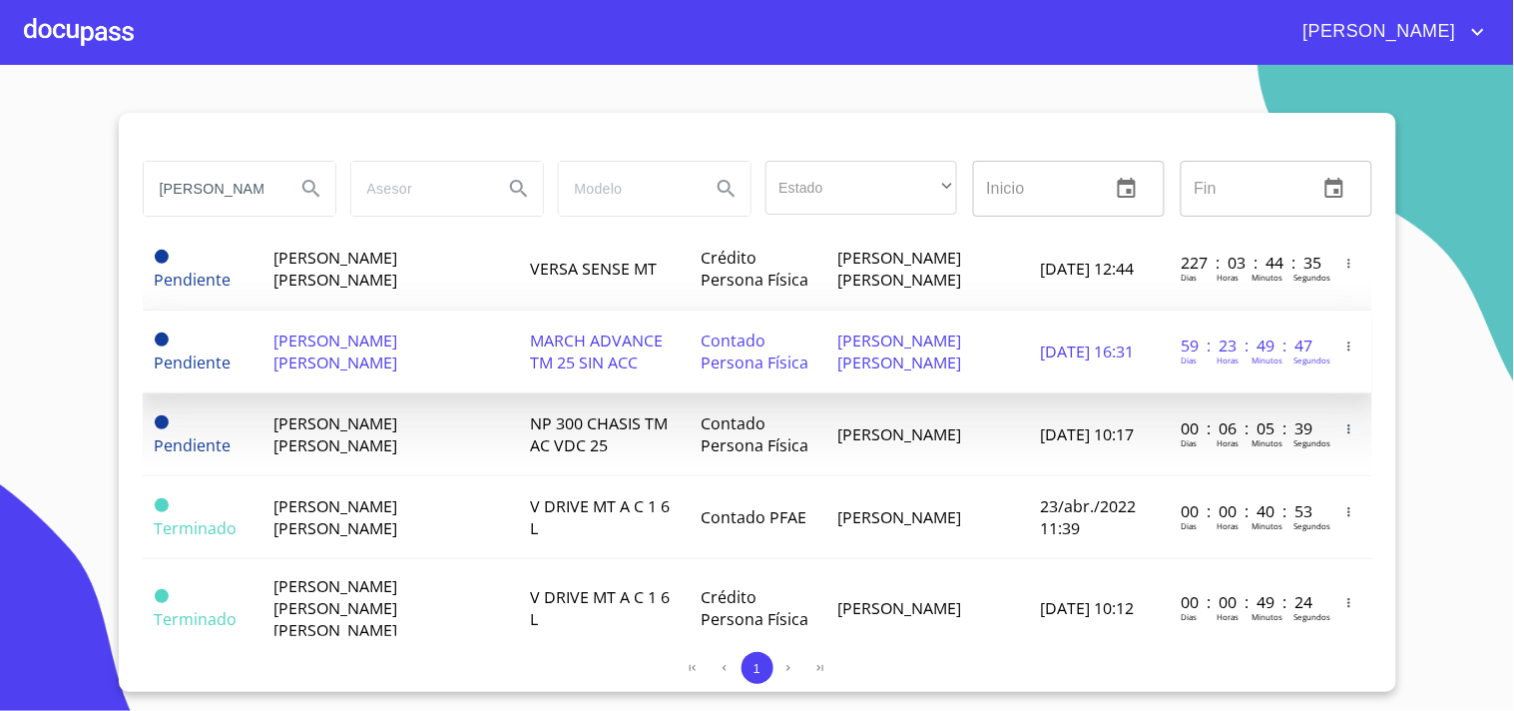
scroll to position [443, 0]
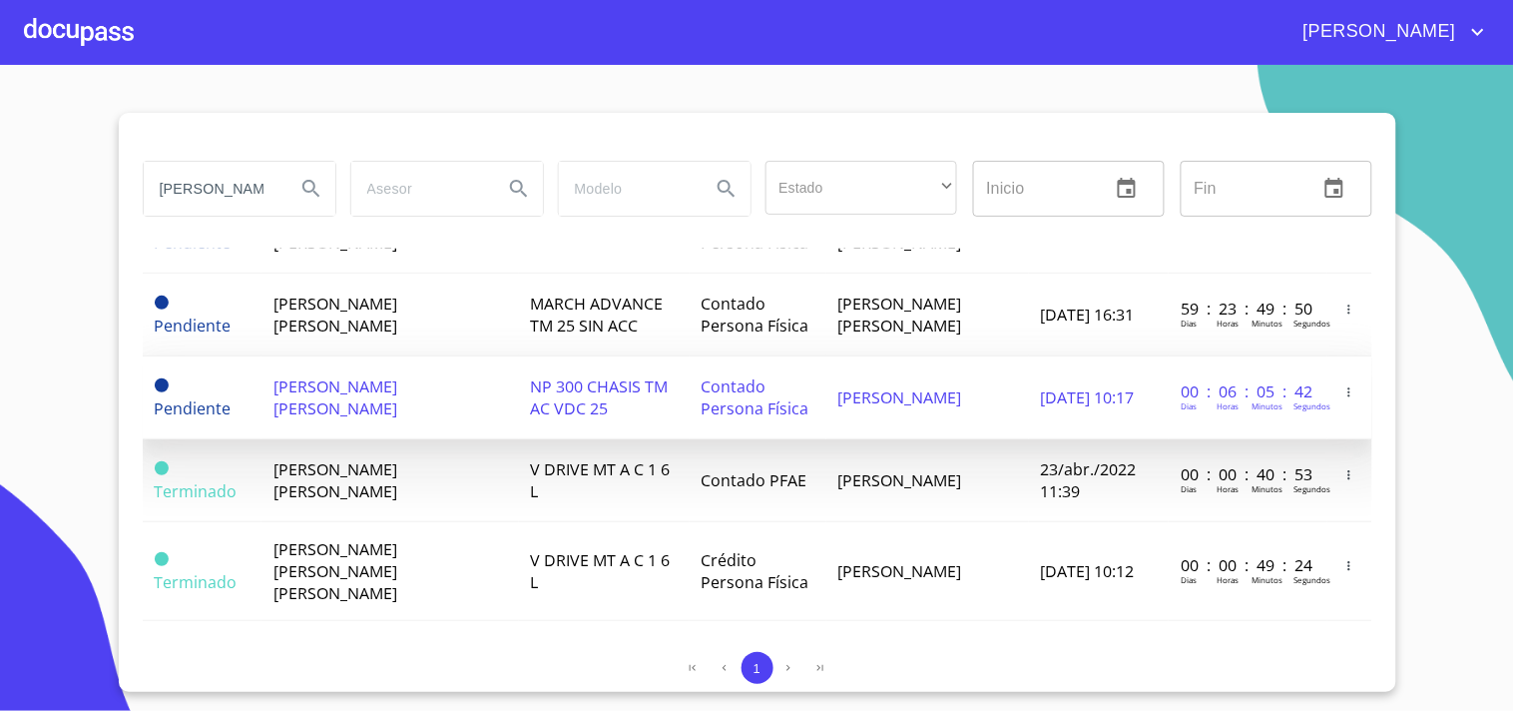
click at [565, 406] on td "NP 300 CHASIS TM AC VDC 25" at bounding box center [604, 397] width 171 height 83
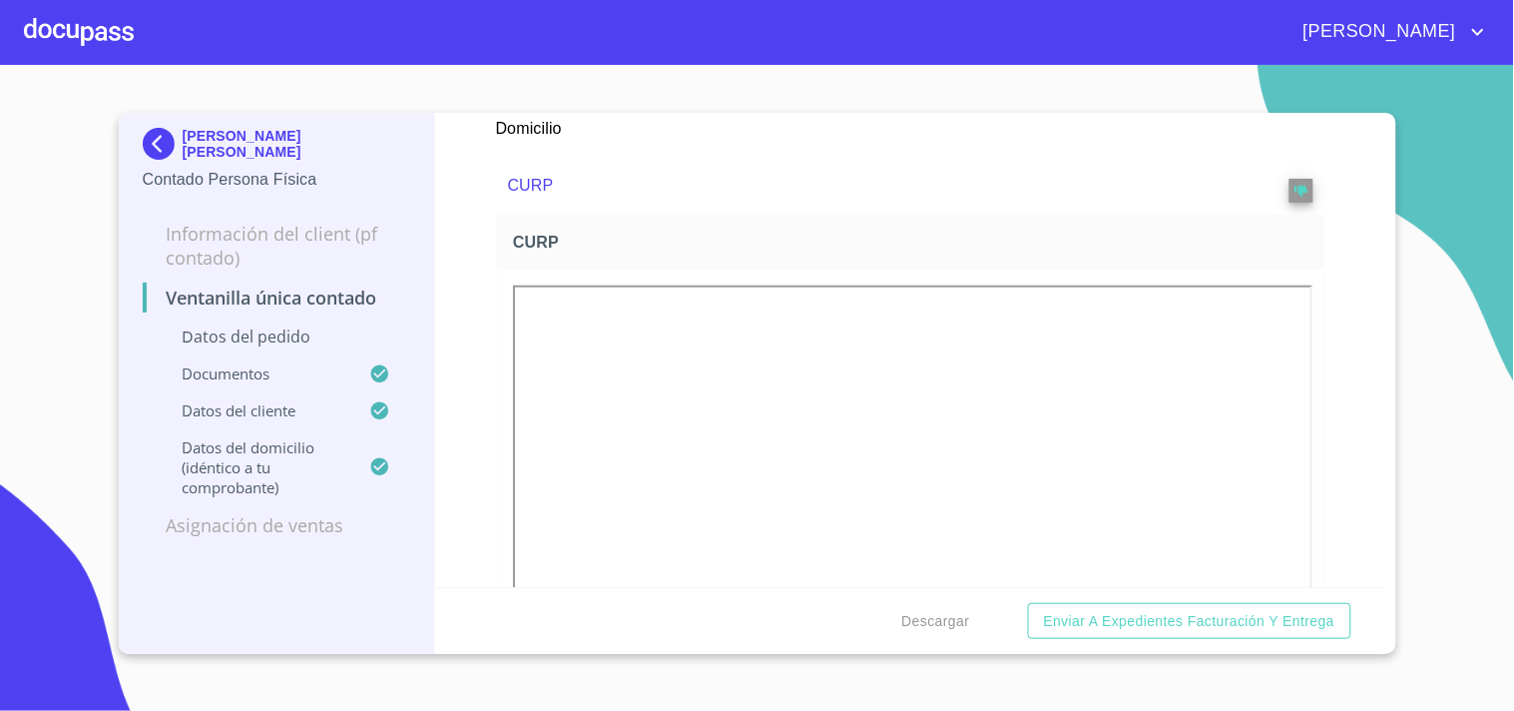
scroll to position [2661, 0]
click at [949, 626] on span "Descargar" at bounding box center [936, 621] width 68 height 25
click at [88, 16] on div at bounding box center [79, 32] width 110 height 64
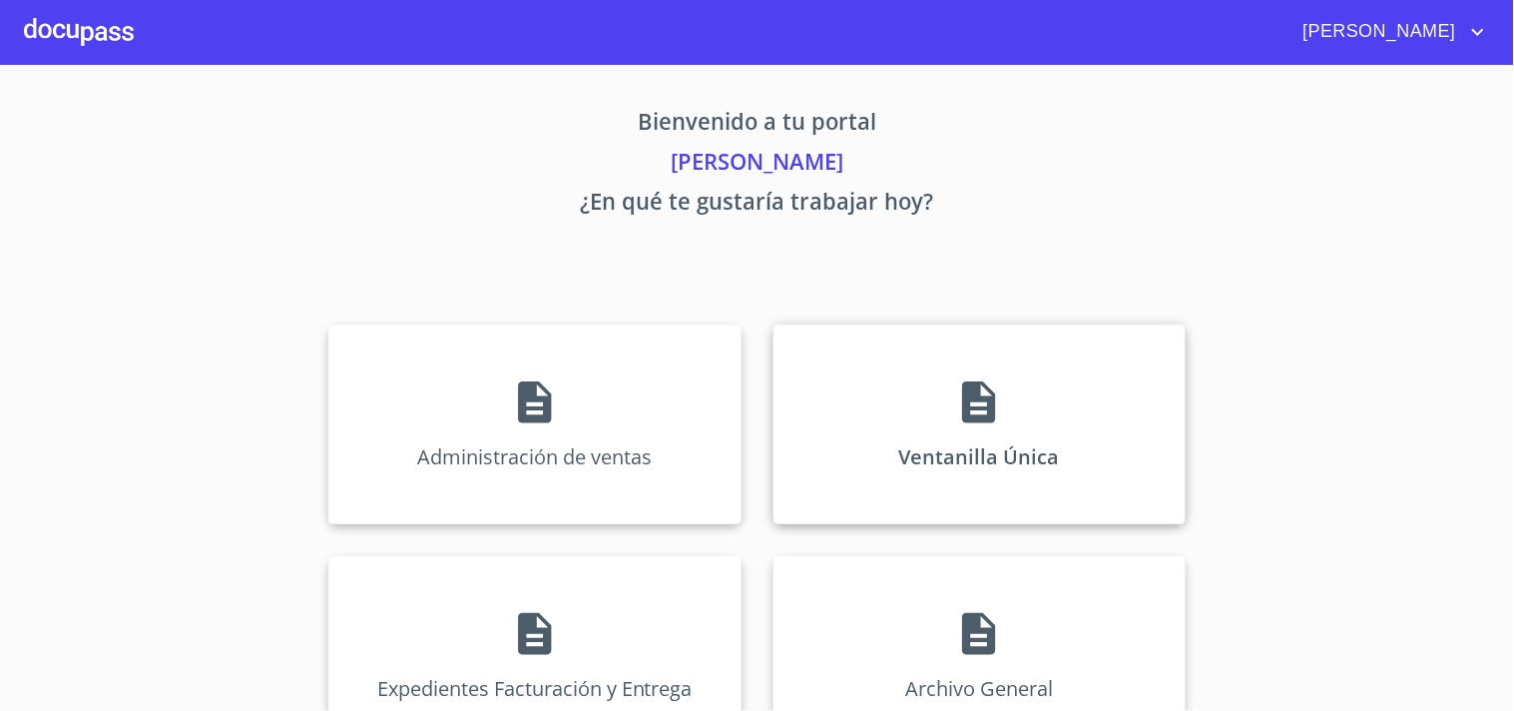
click at [972, 444] on div "Ventanilla Única" at bounding box center [980, 424] width 412 height 200
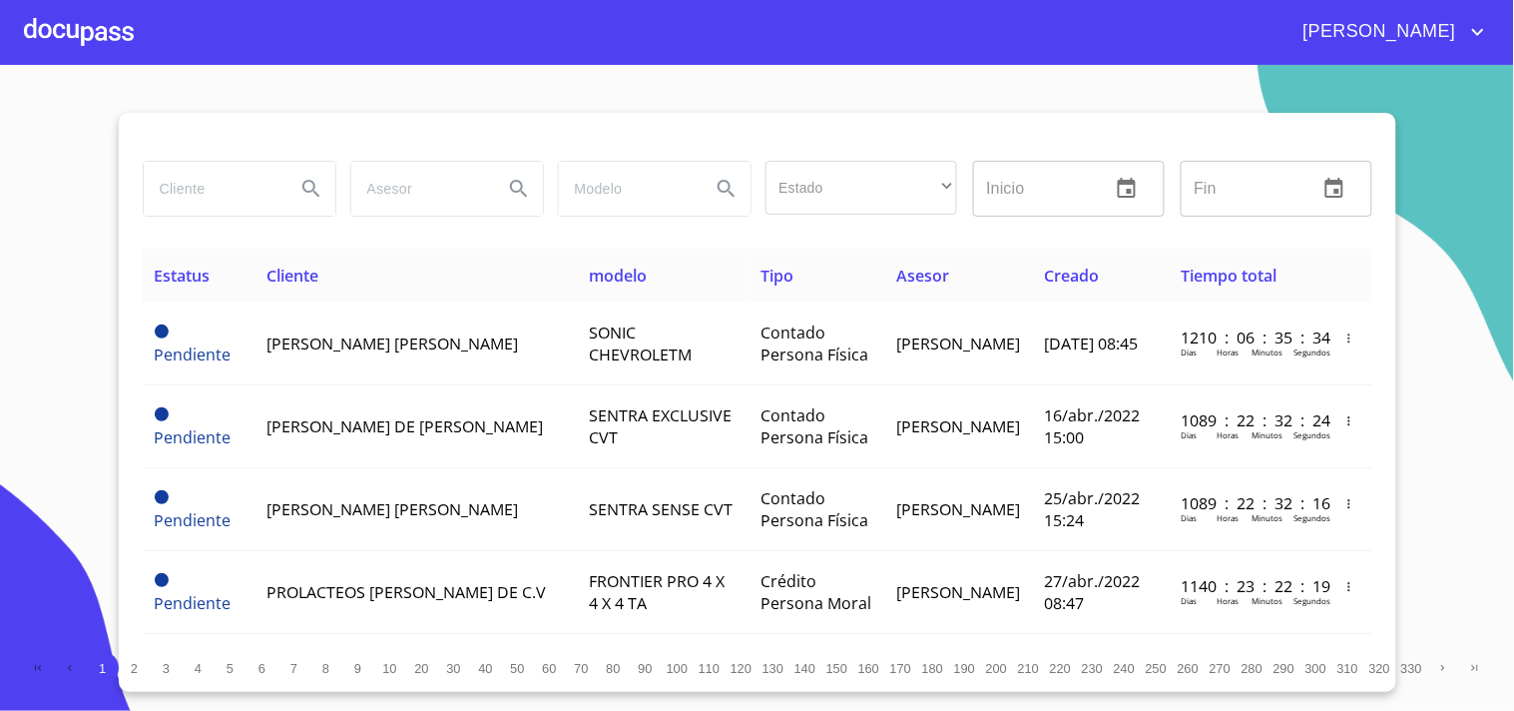
click at [194, 196] on input "search" at bounding box center [212, 189] width 136 height 54
type input "[PERSON_NAME]"
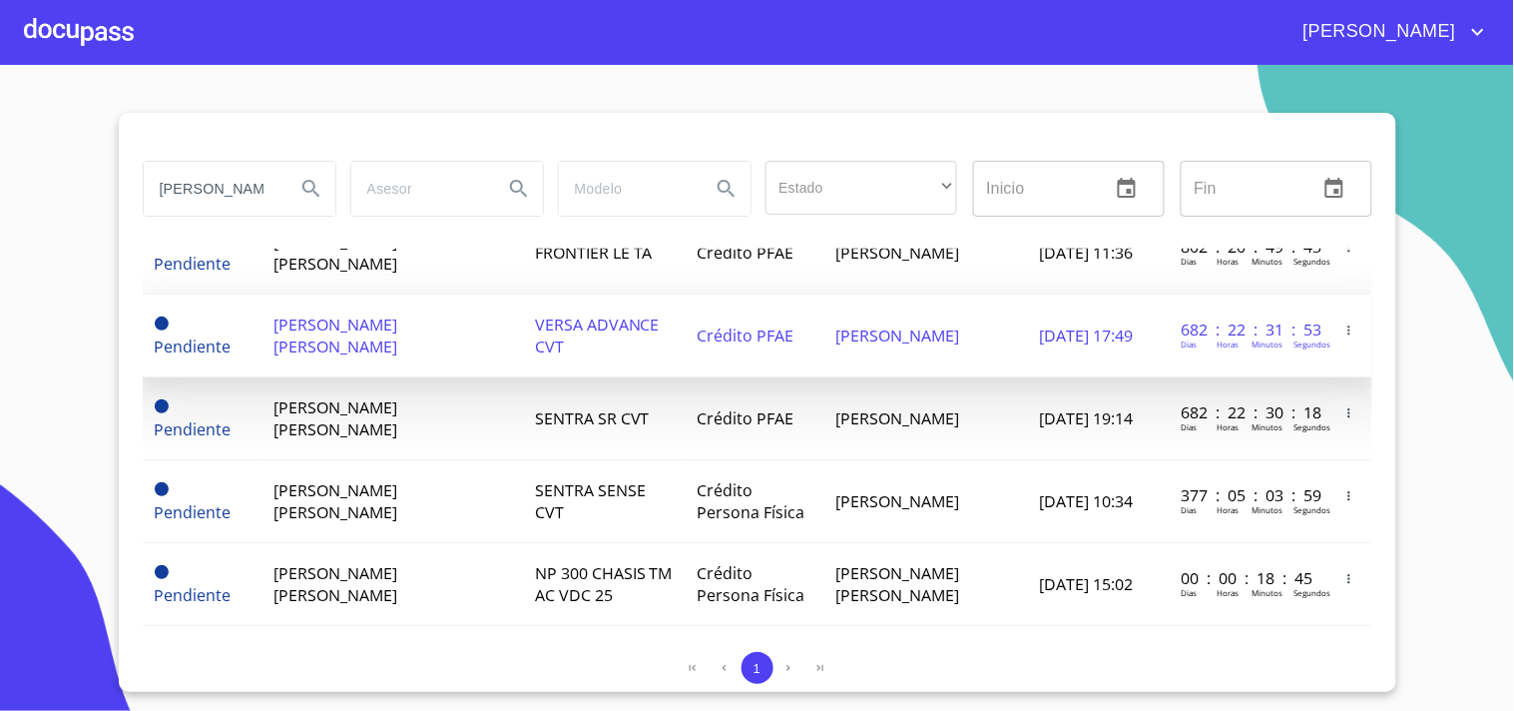
scroll to position [222, 0]
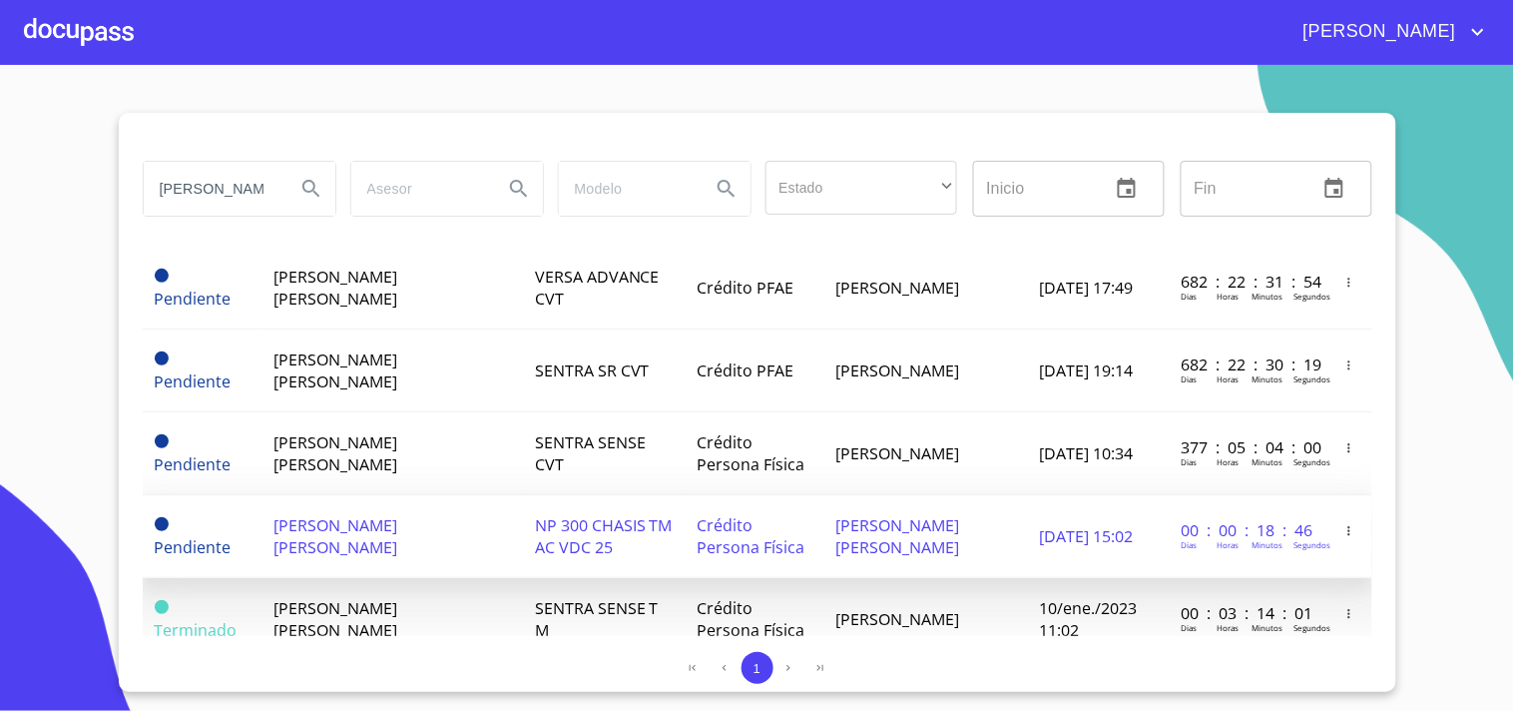
click at [562, 531] on span "NP 300 CHASIS TM AC VDC 25" at bounding box center [604, 536] width 138 height 44
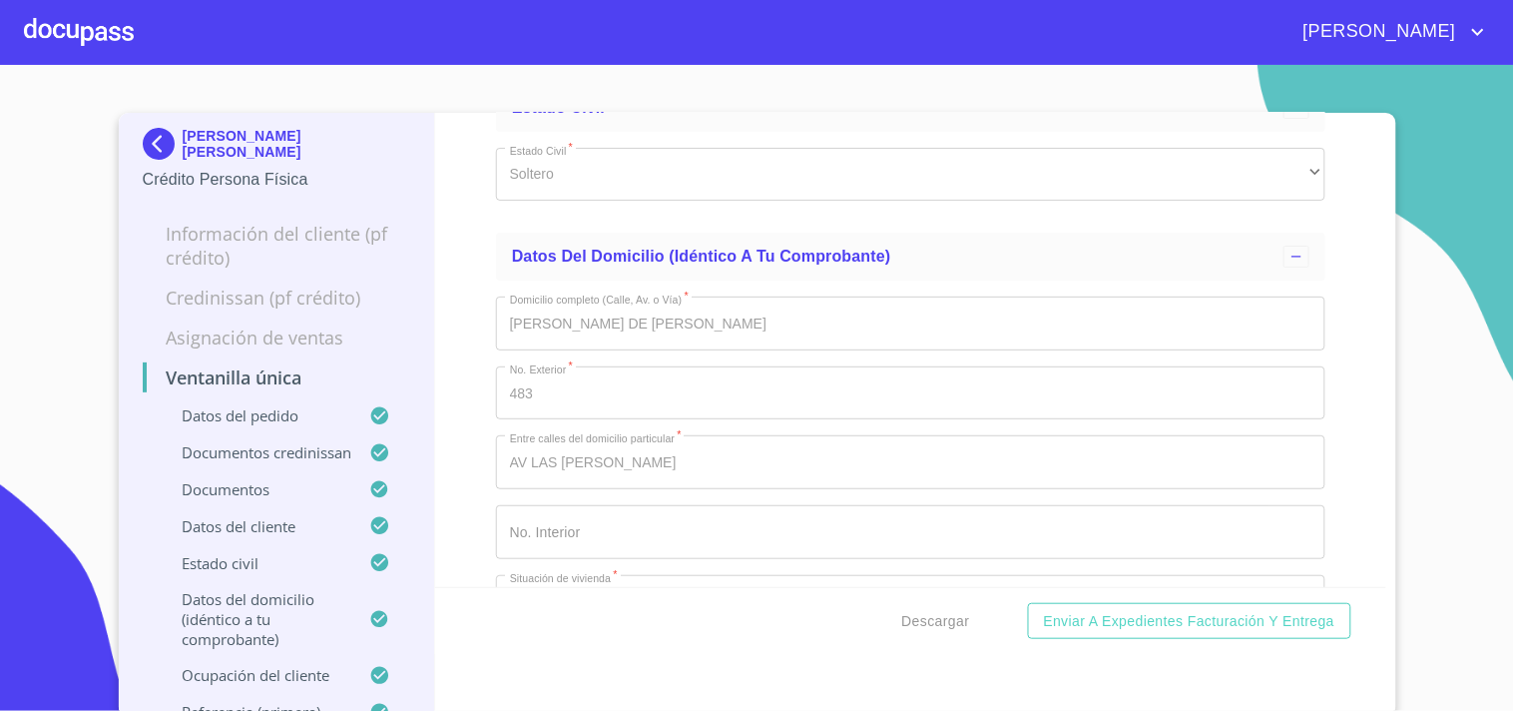
scroll to position [7780, 0]
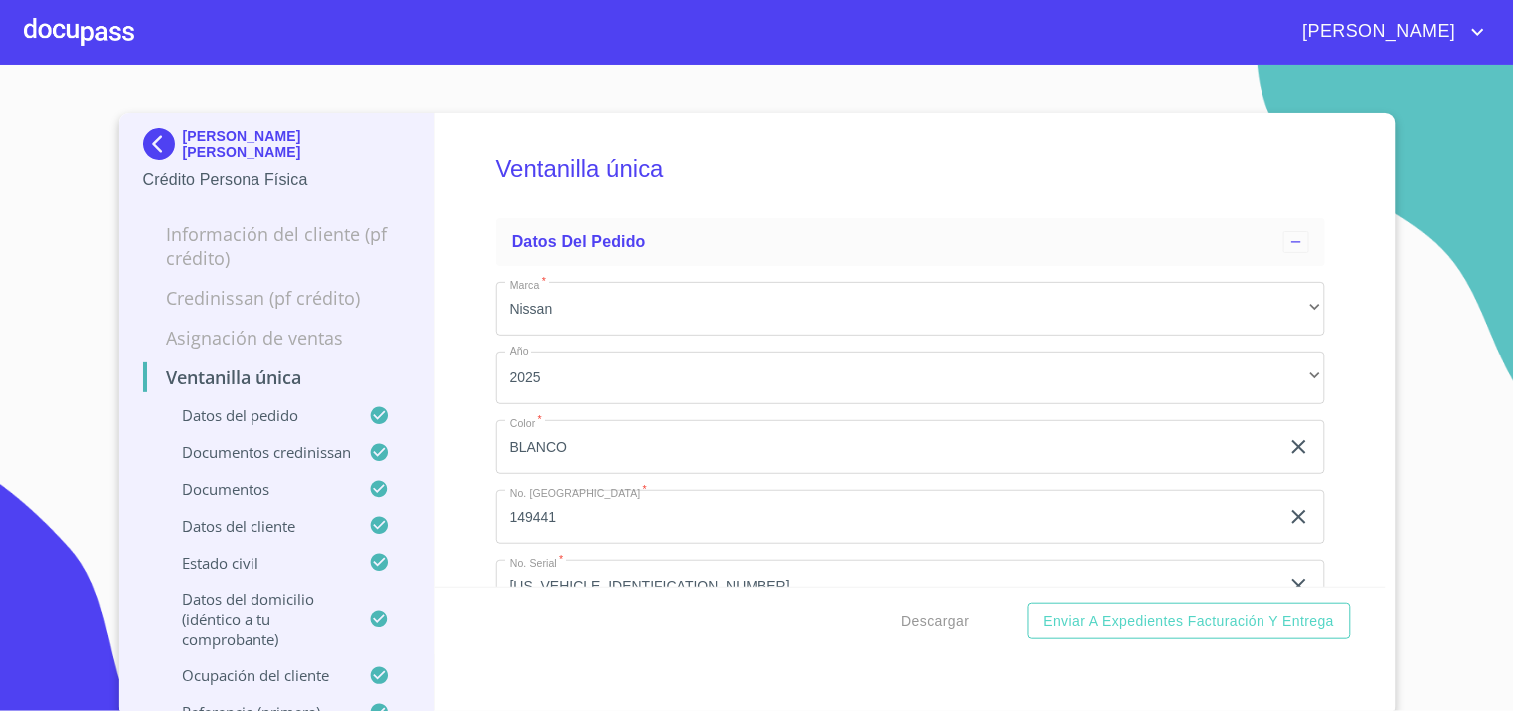
scroll to position [7780, 0]
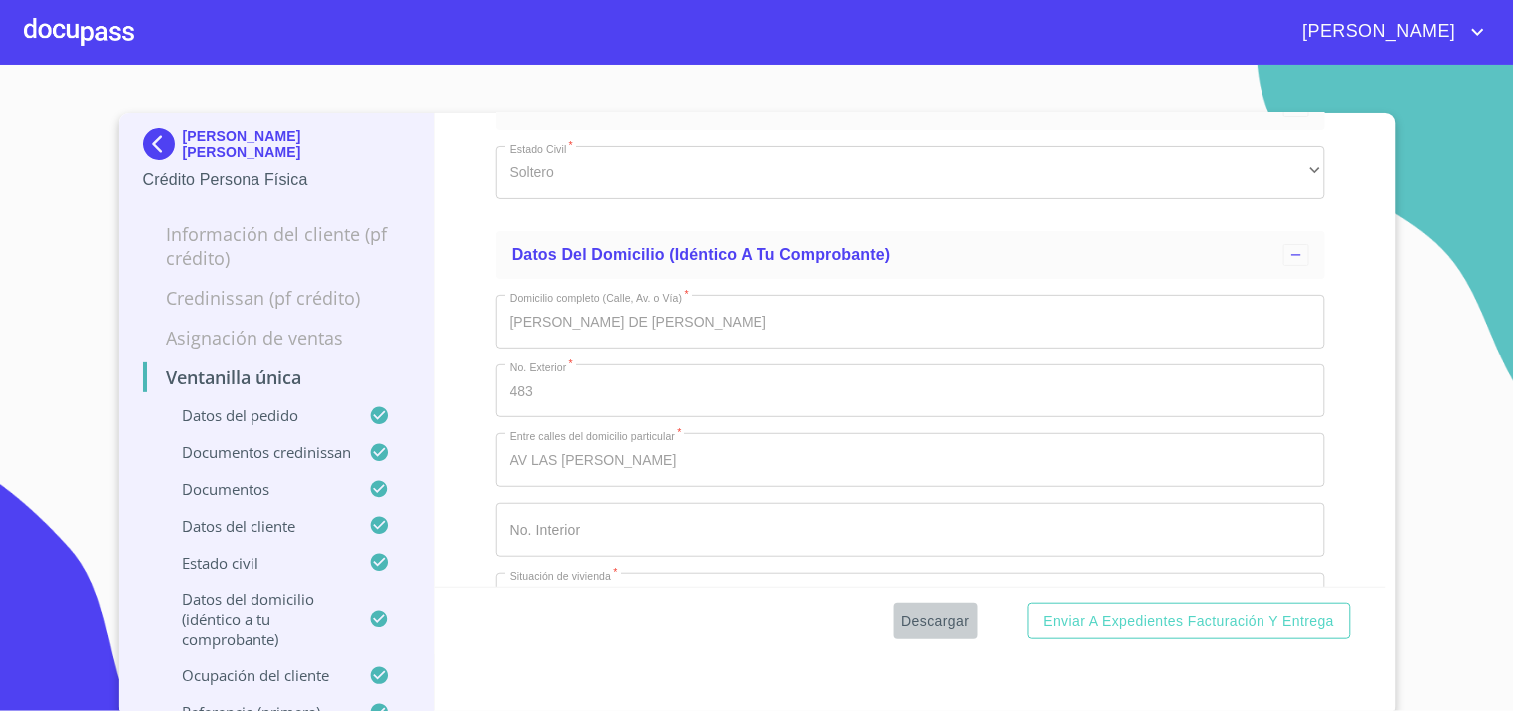
click at [908, 630] on span "Descargar" at bounding box center [936, 621] width 68 height 25
